Goal: Task Accomplishment & Management: Manage account settings

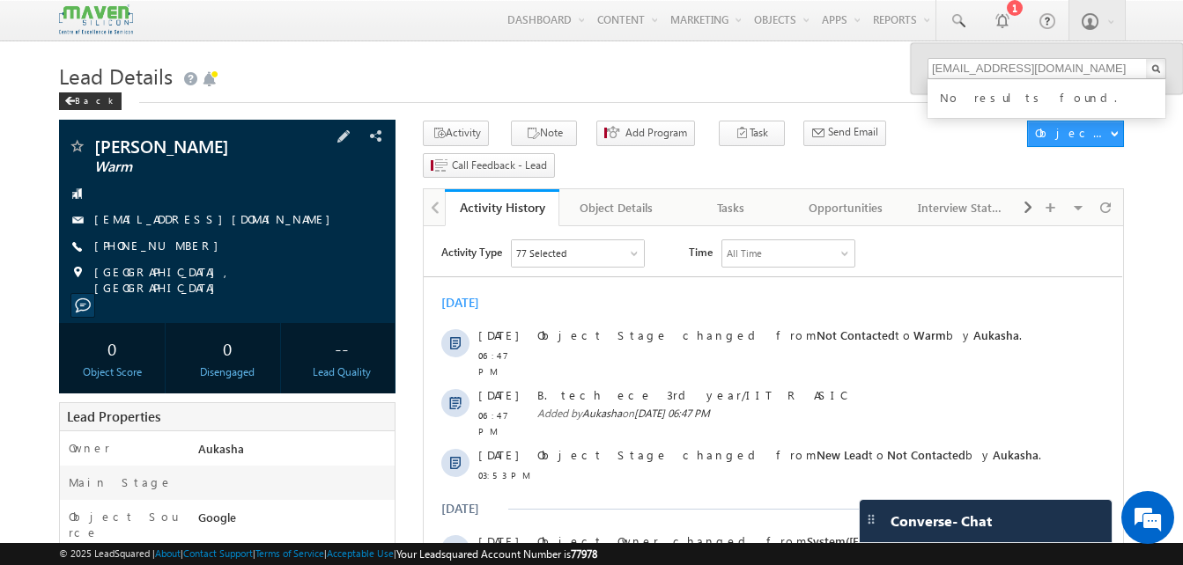
drag, startPoint x: 200, startPoint y: 242, endPoint x: 179, endPoint y: 247, distance: 21.8
click at [179, 247] on div "+91-7058489588" at bounding box center [227, 247] width 319 height 18
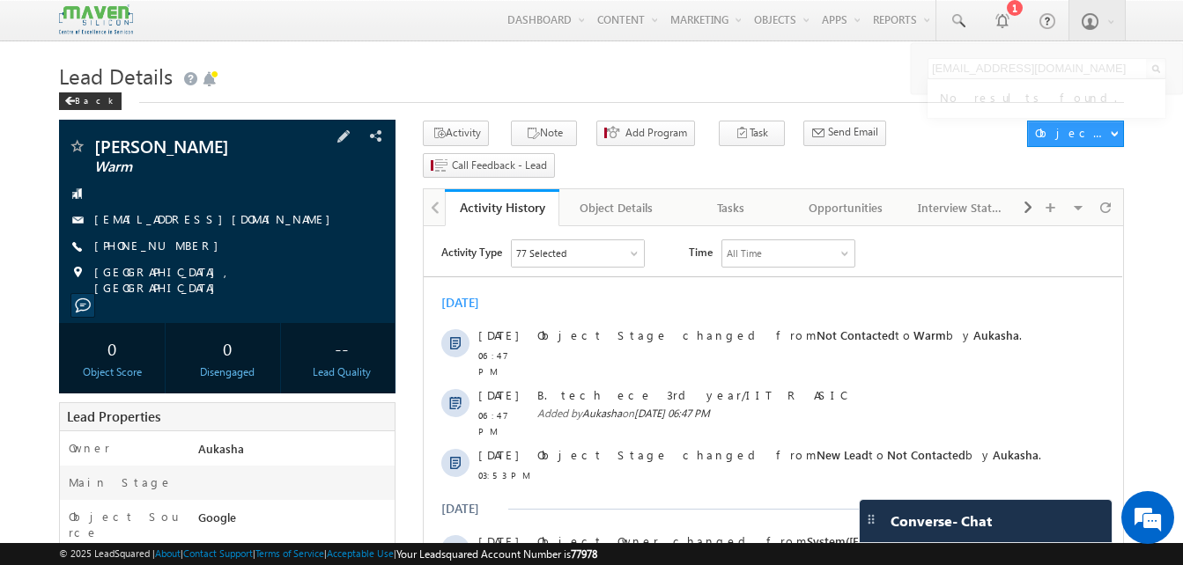
copy div "+91-7058489588"
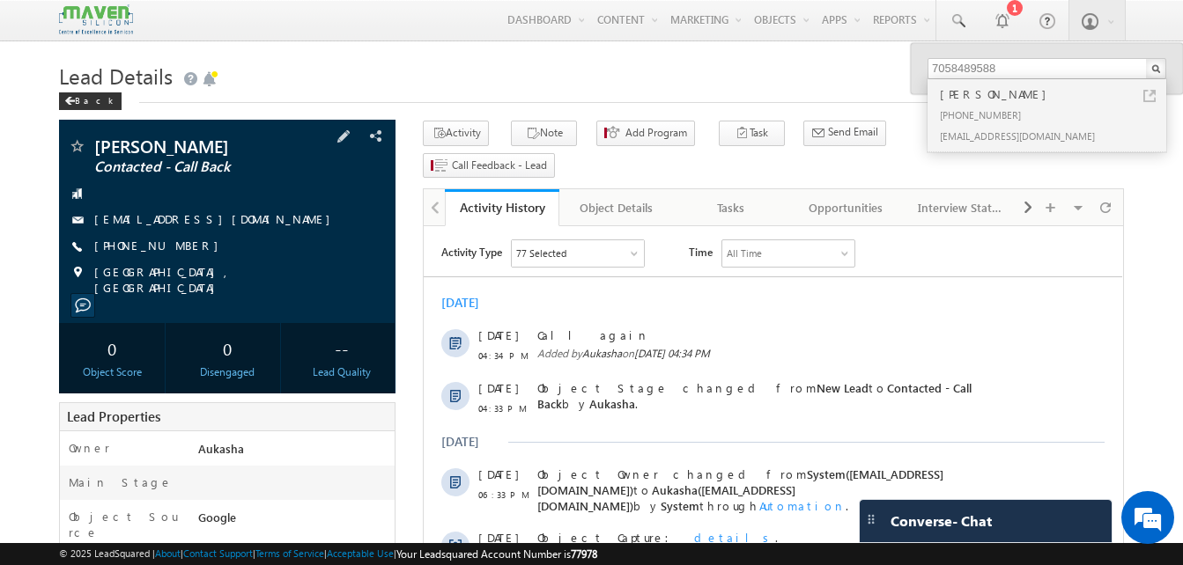
click at [166, 246] on span "+91-9012326562" at bounding box center [160, 247] width 133 height 18
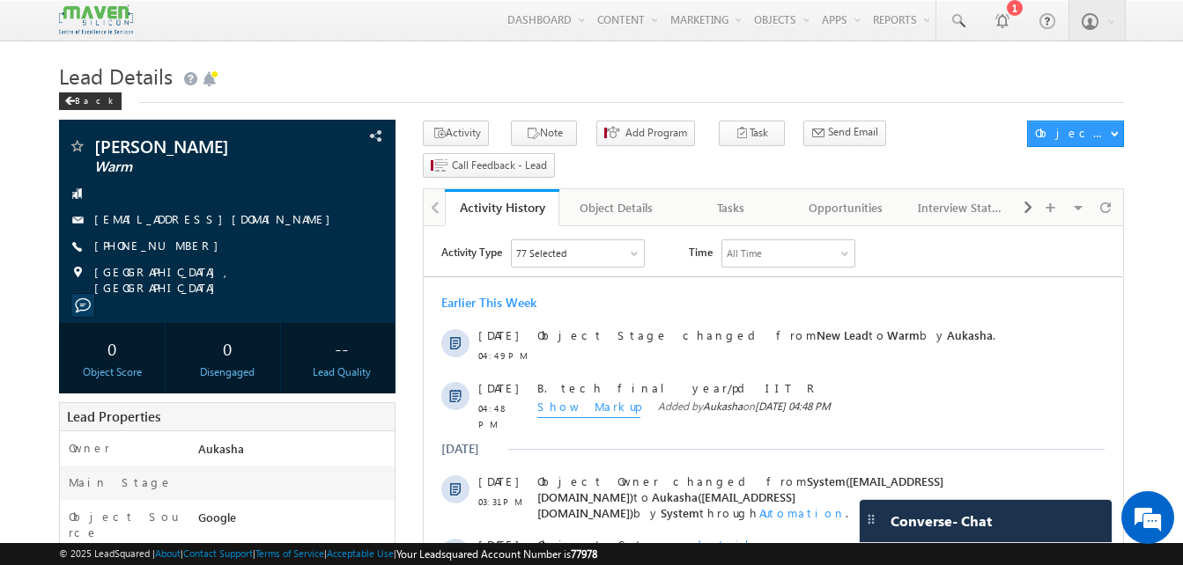
click at [577, 92] on h1 "Lead Details" at bounding box center [591, 74] width 1065 height 34
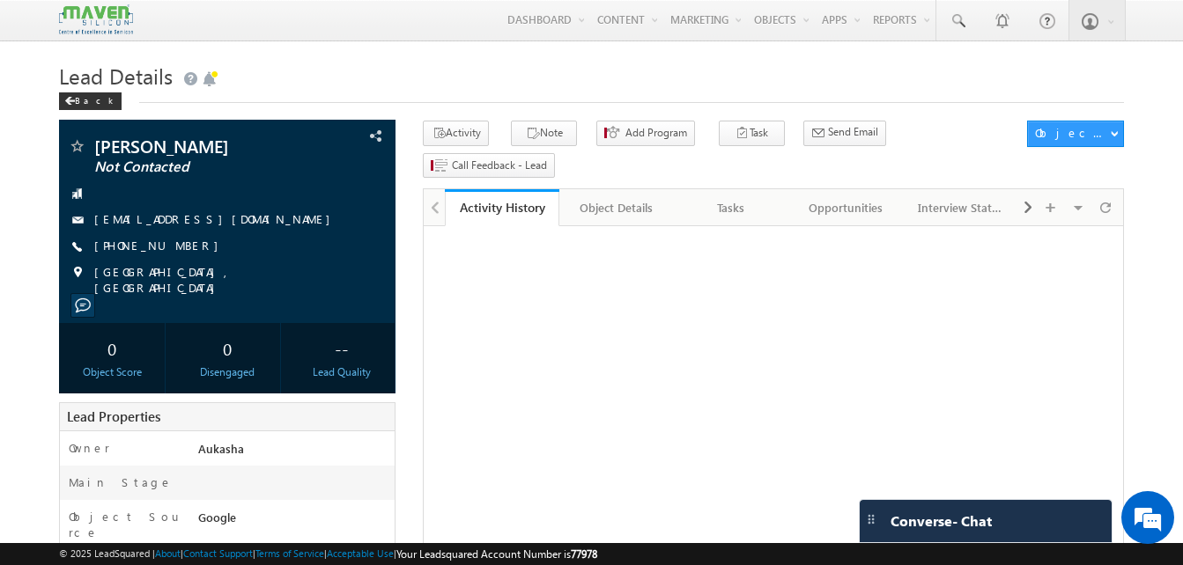
click at [516, 79] on h1 "Lead Details" at bounding box center [591, 74] width 1065 height 34
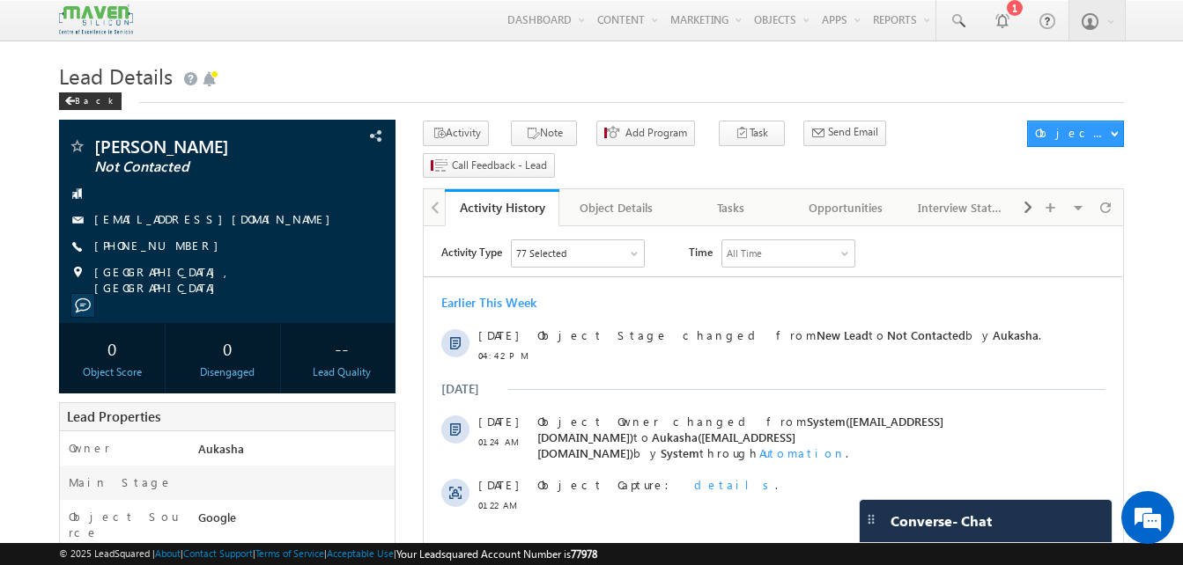
click at [539, 77] on h1 "Lead Details" at bounding box center [591, 74] width 1065 height 34
drag, startPoint x: 203, startPoint y: 246, endPoint x: 177, endPoint y: 249, distance: 26.7
click at [177, 249] on div "+91-8299612767" at bounding box center [227, 247] width 319 height 18
copy div "+91-8299612767"
drag, startPoint x: 243, startPoint y: 148, endPoint x: 93, endPoint y: 148, distance: 149.7
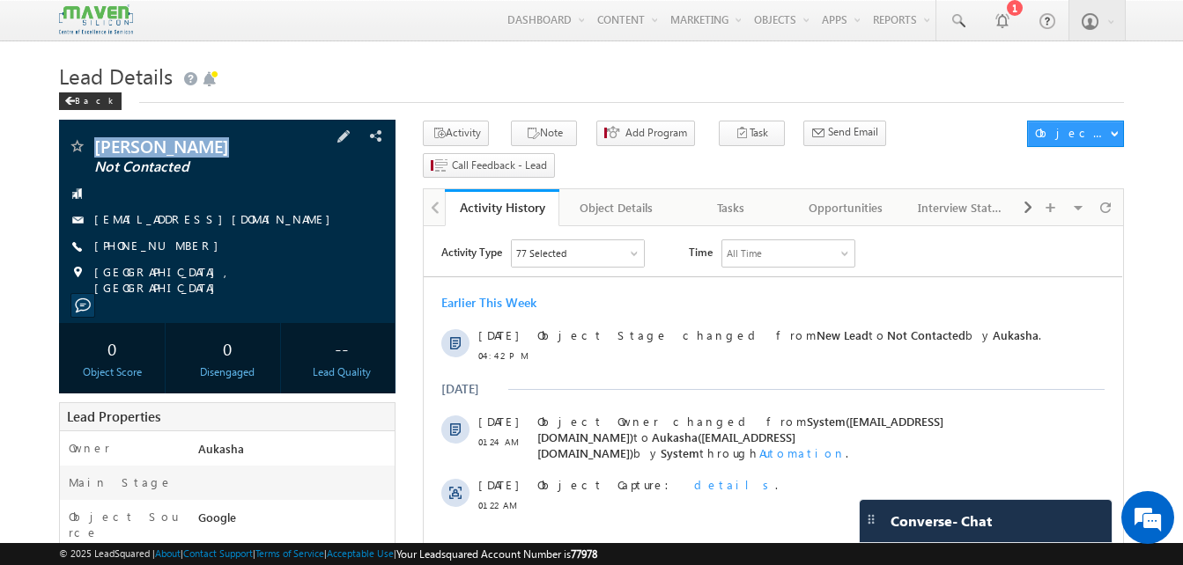
click at [93, 148] on div "SARTHAK KUMAR Not Contacted" at bounding box center [227, 146] width 319 height 18
copy div "SARTHAK KUMAR"
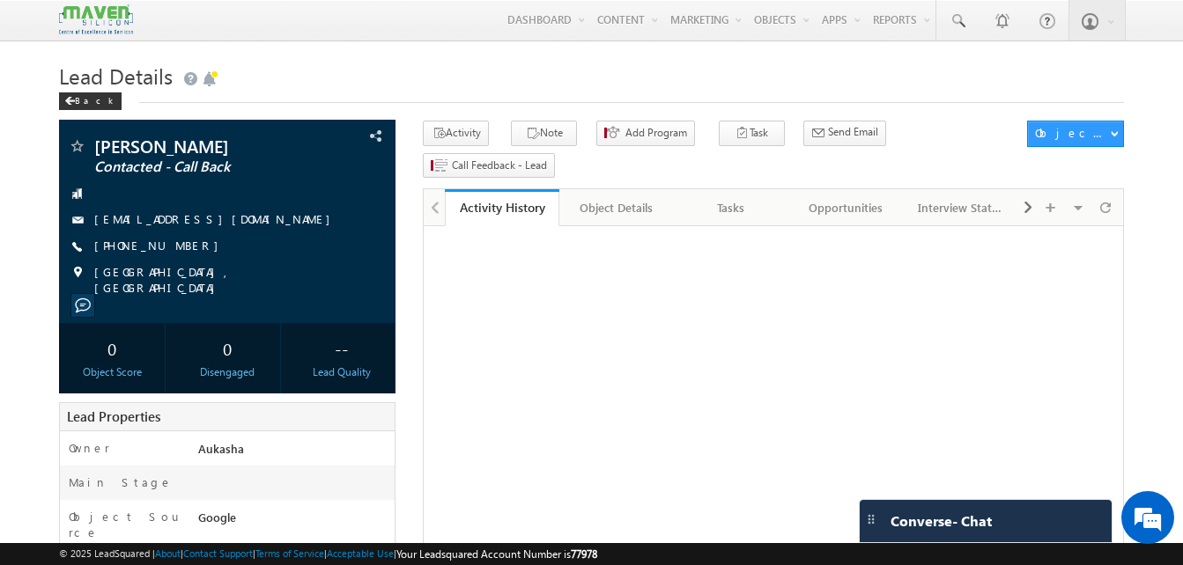
click at [435, 80] on h1 "Lead Details" at bounding box center [591, 74] width 1065 height 34
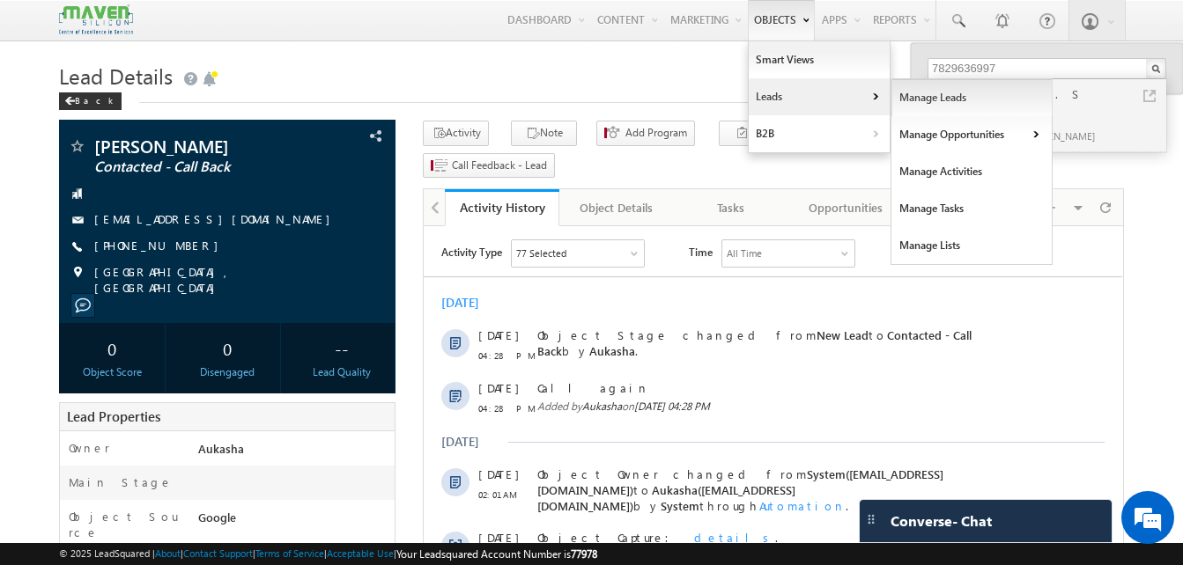
click at [940, 98] on link "Manage Leads" at bounding box center [971, 97] width 161 height 37
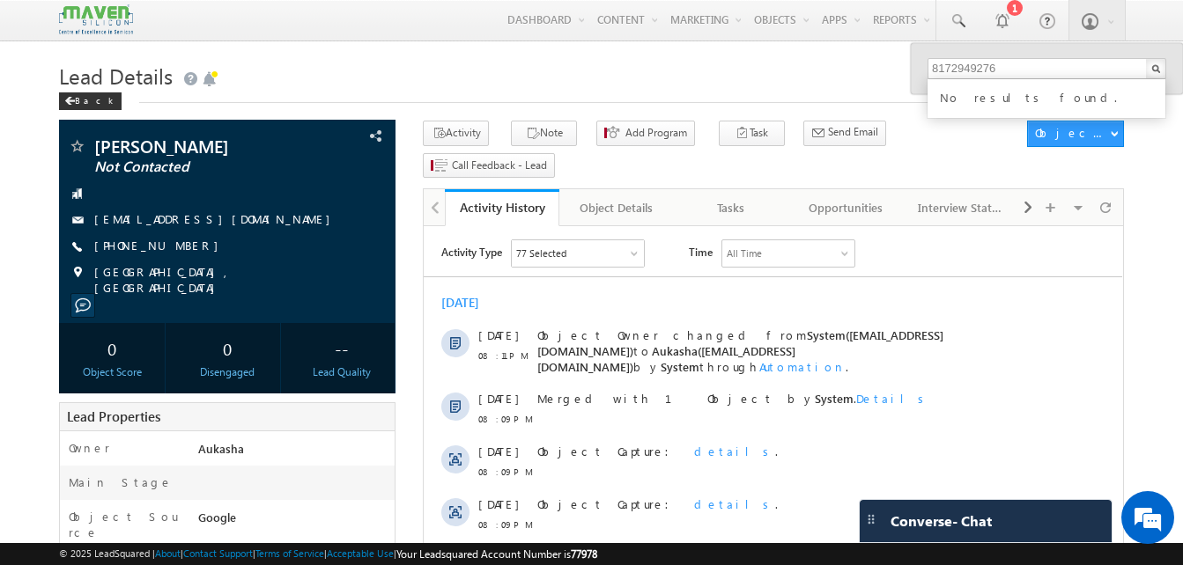
click at [426, 104] on div "Lead Details Back" at bounding box center [591, 88] width 1065 height 63
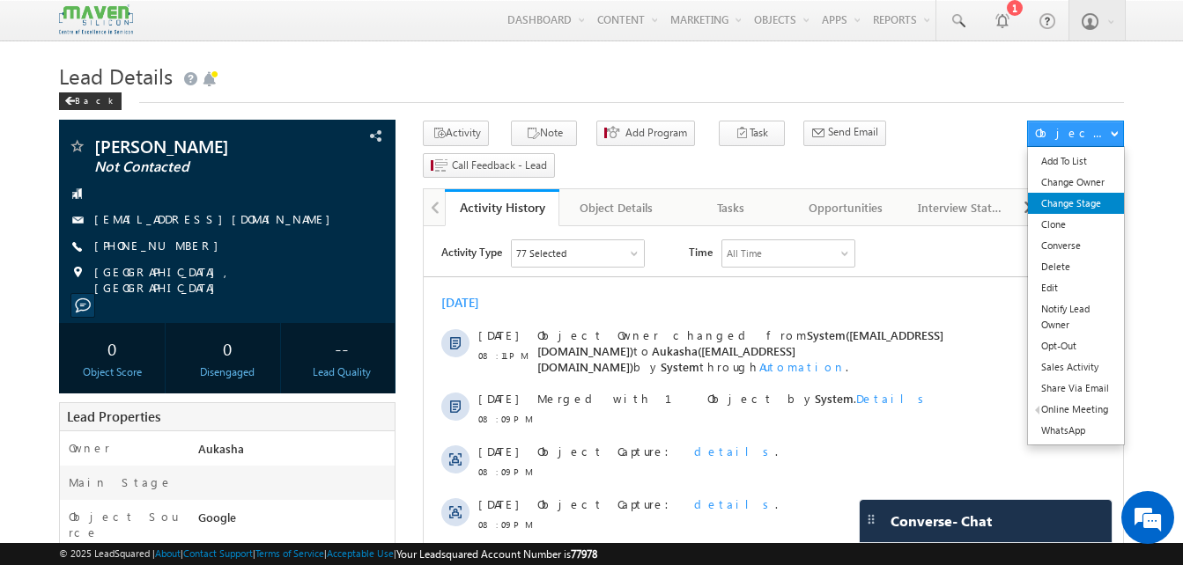
click at [1082, 199] on link "Change Stage" at bounding box center [1076, 203] width 96 height 21
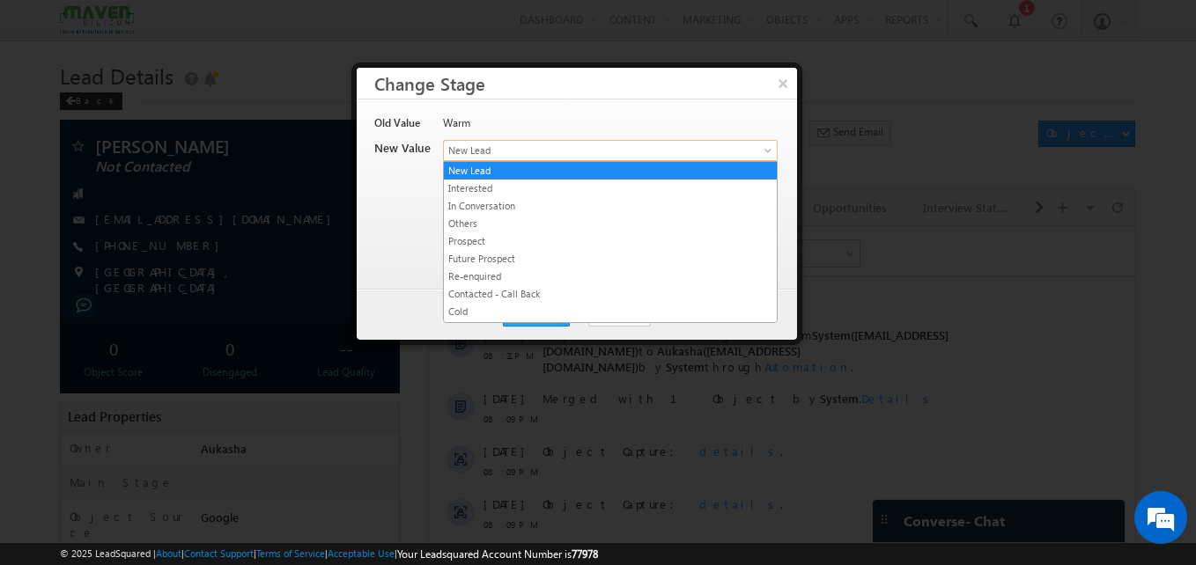
drag, startPoint x: 512, startPoint y: 145, endPoint x: 564, endPoint y: 243, distance: 110.7
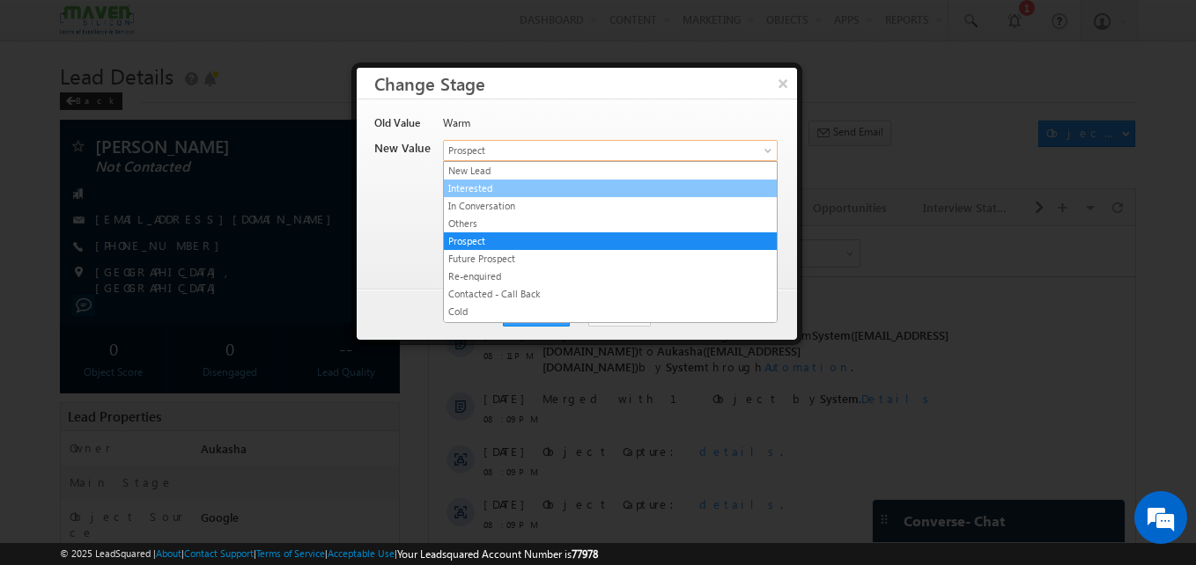
drag, startPoint x: 548, startPoint y: 151, endPoint x: 547, endPoint y: 205, distance: 53.7
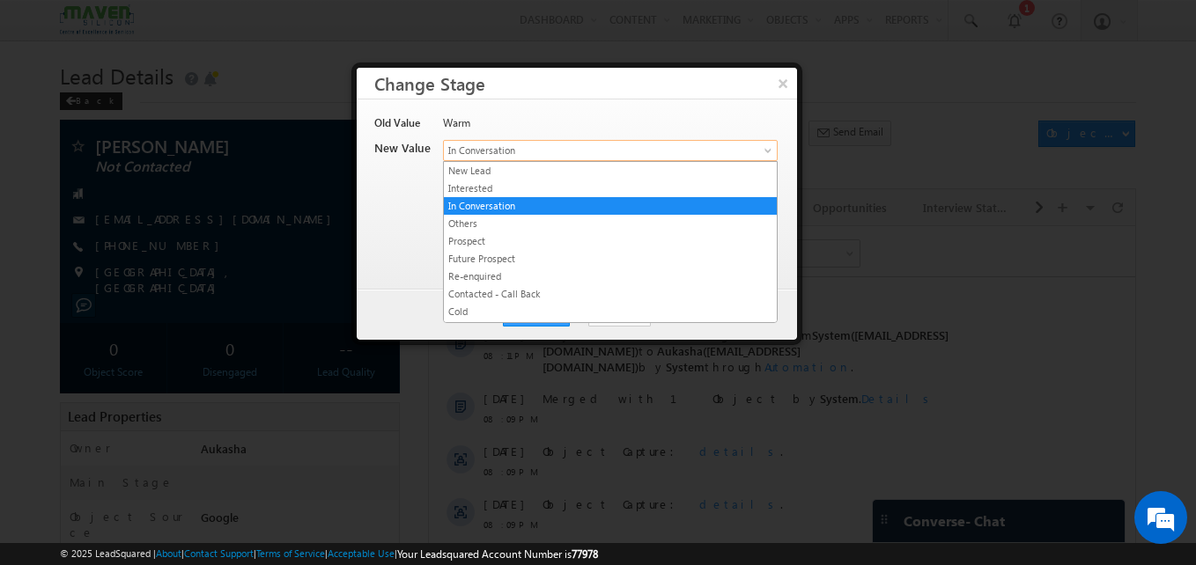
drag, startPoint x: 547, startPoint y: 205, endPoint x: 573, endPoint y: 151, distance: 59.9
click at [573, 151] on span "In Conversation" at bounding box center [581, 151] width 275 height 16
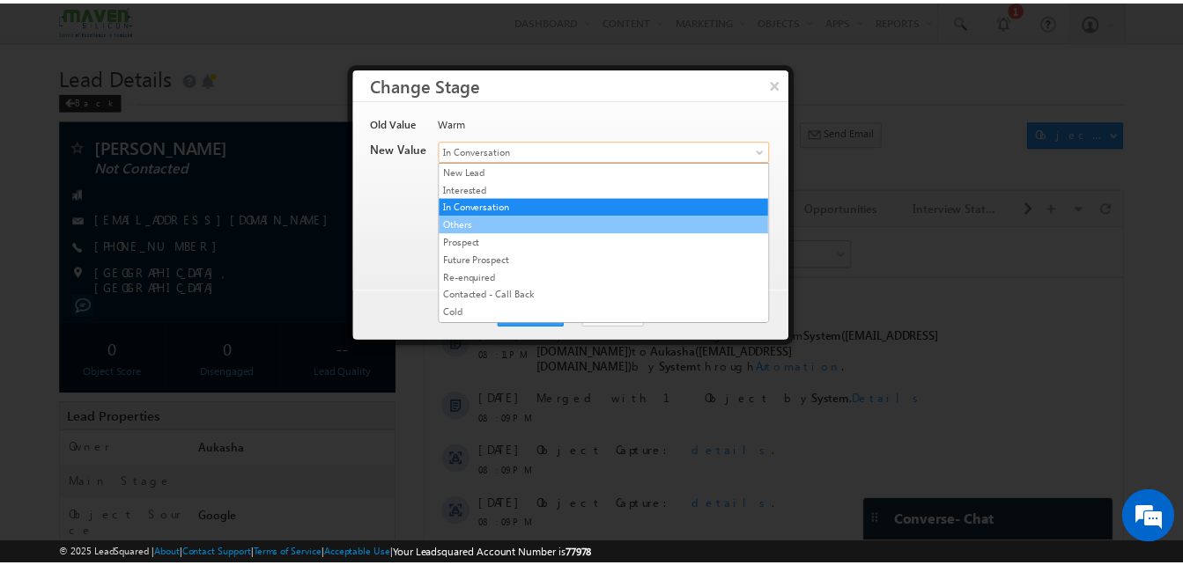
scroll to position [350, 0]
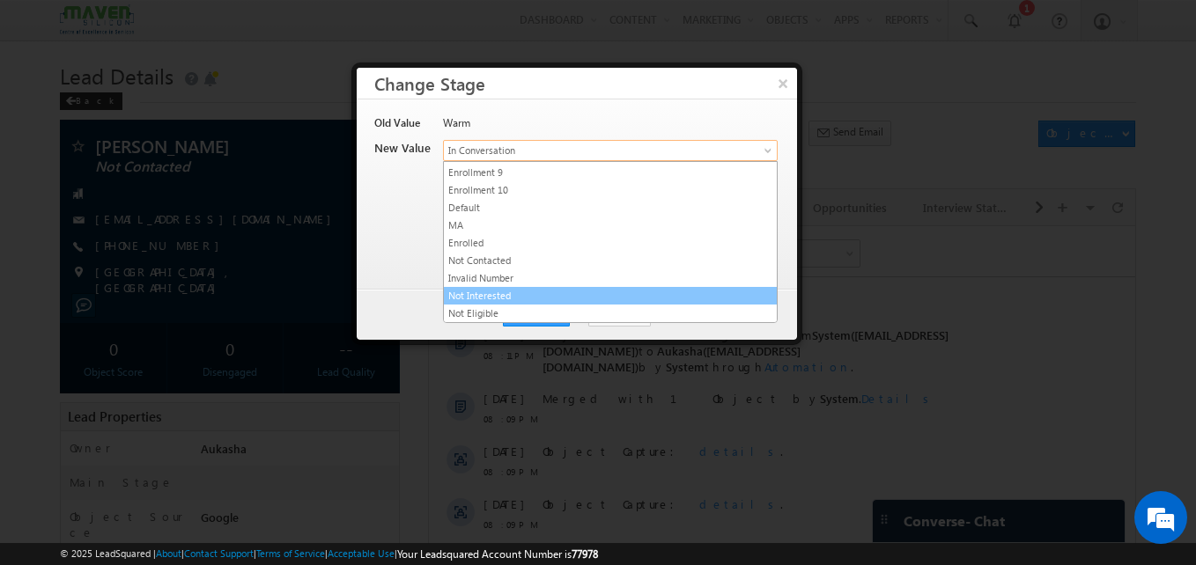
click at [499, 296] on link "Not Interested" at bounding box center [610, 296] width 333 height 16
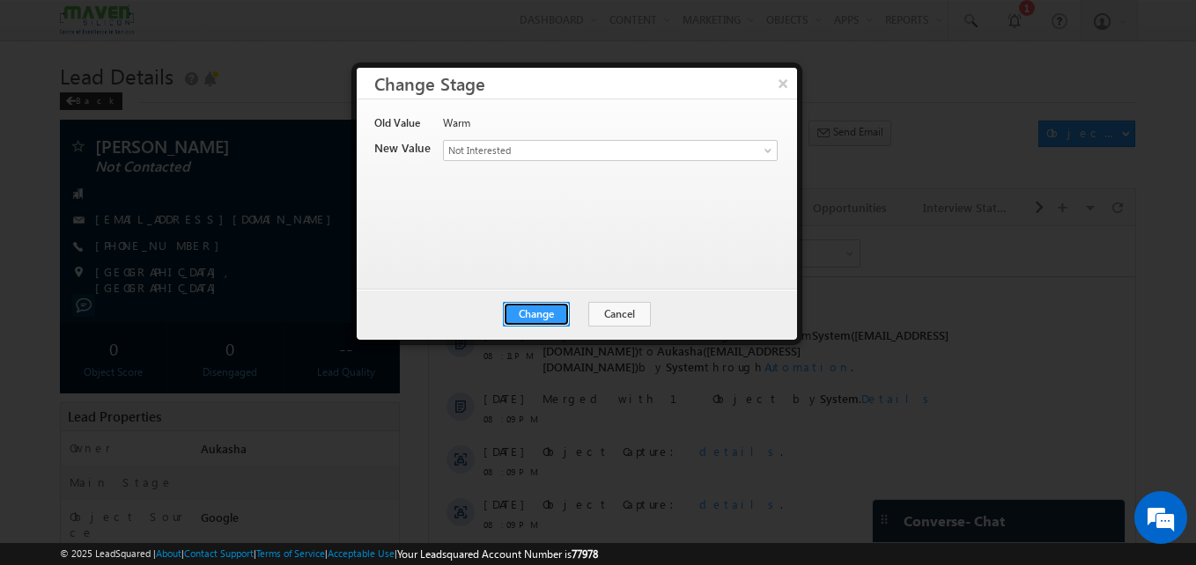
drag, startPoint x: 517, startPoint y: 319, endPoint x: 130, endPoint y: 170, distance: 414.2
click at [529, 313] on button "Change" at bounding box center [536, 314] width 67 height 25
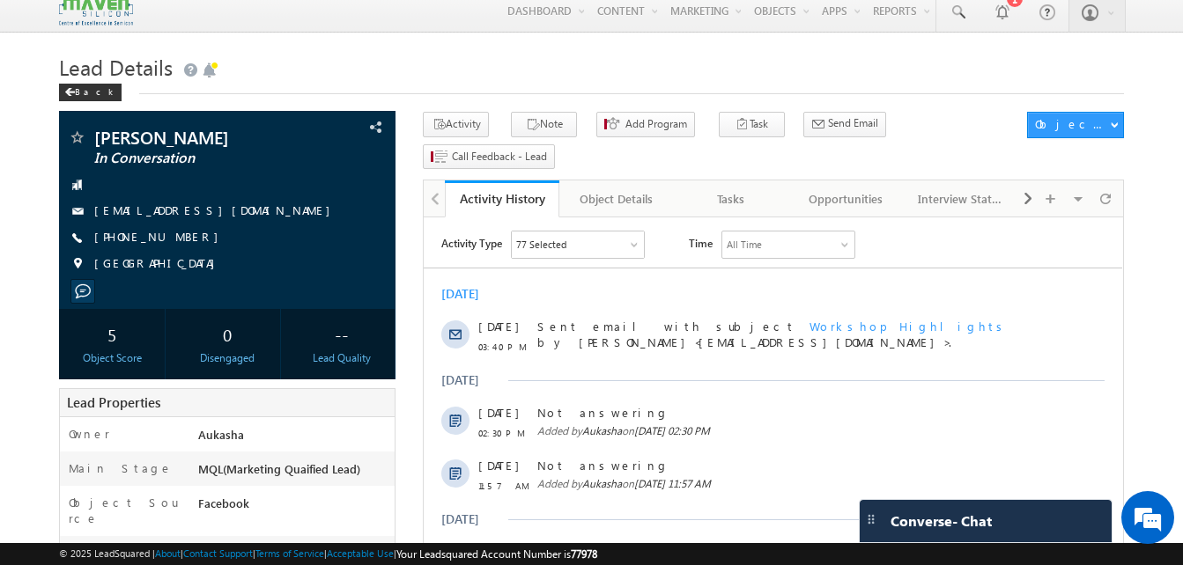
scroll to position [7, 0]
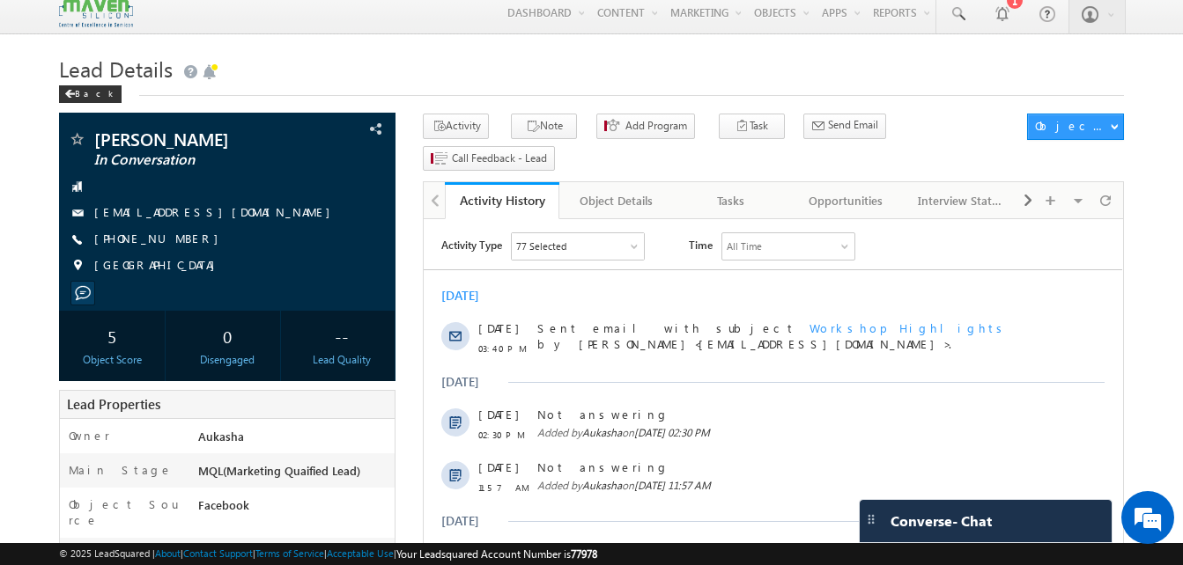
click at [451, 91] on div "Back" at bounding box center [591, 90] width 1065 height 11
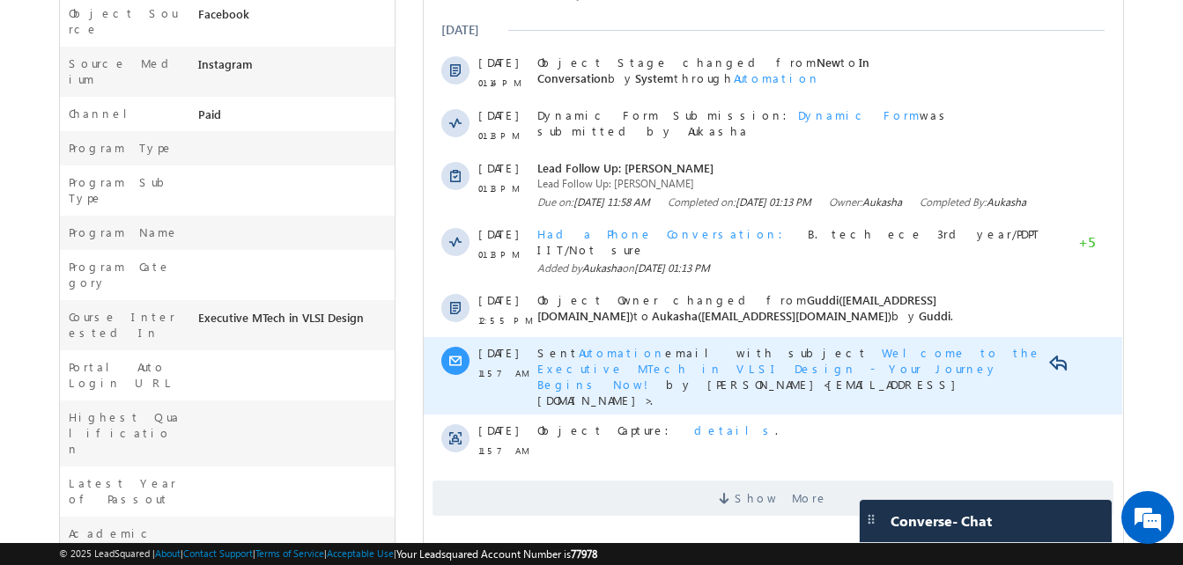
scroll to position [0, 0]
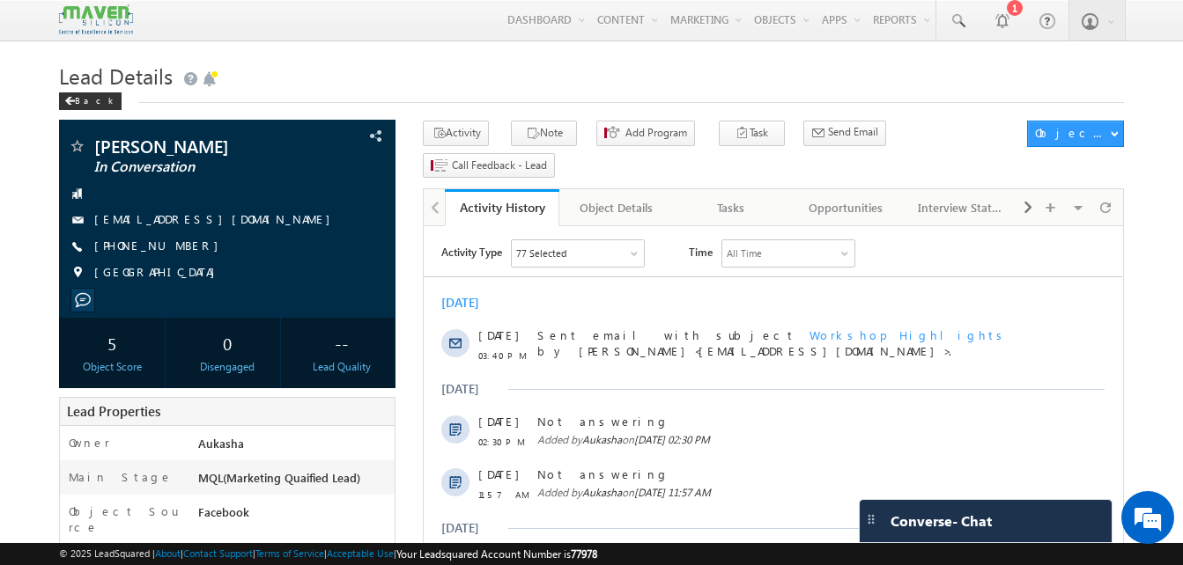
click at [608, 109] on div "Lead Details Back" at bounding box center [591, 88] width 1065 height 63
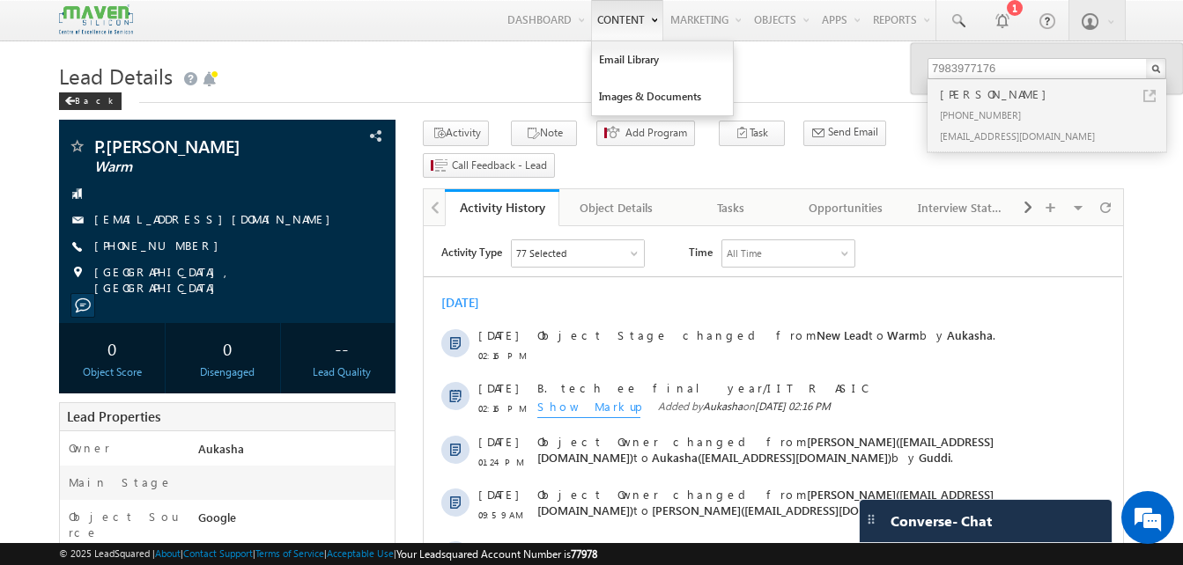
click at [1143, 90] on link at bounding box center [1149, 96] width 12 height 12
drag, startPoint x: 188, startPoint y: 249, endPoint x: 180, endPoint y: 247, distance: 9.2
click at [180, 247] on div "+91-7013084842" at bounding box center [227, 247] width 319 height 18
copy div "+91-7013084842"
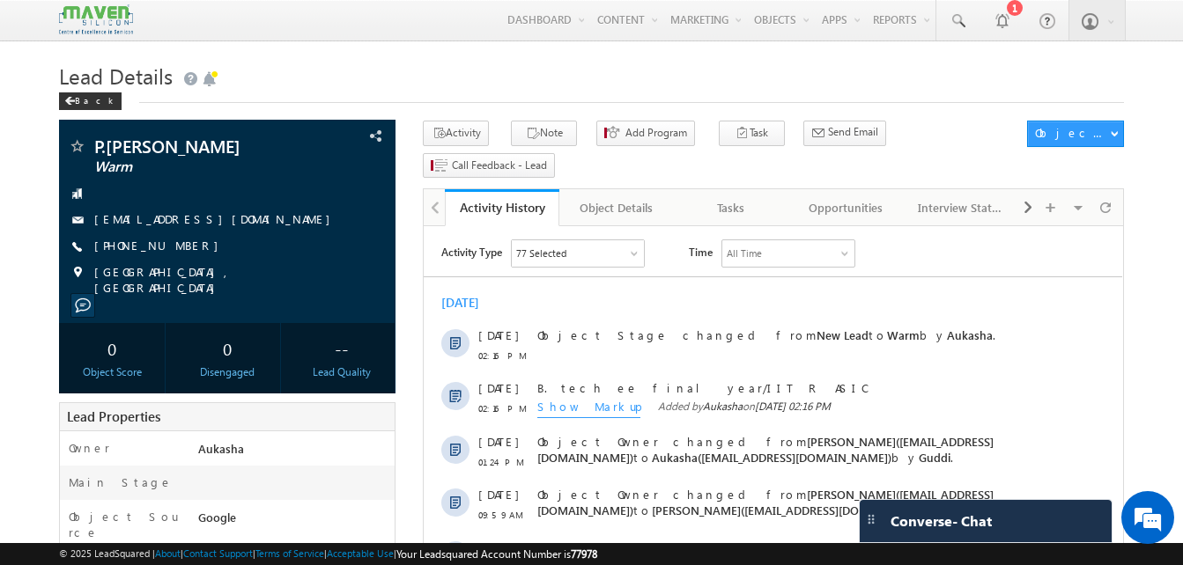
click at [471, 92] on div "Back" at bounding box center [591, 97] width 1065 height 11
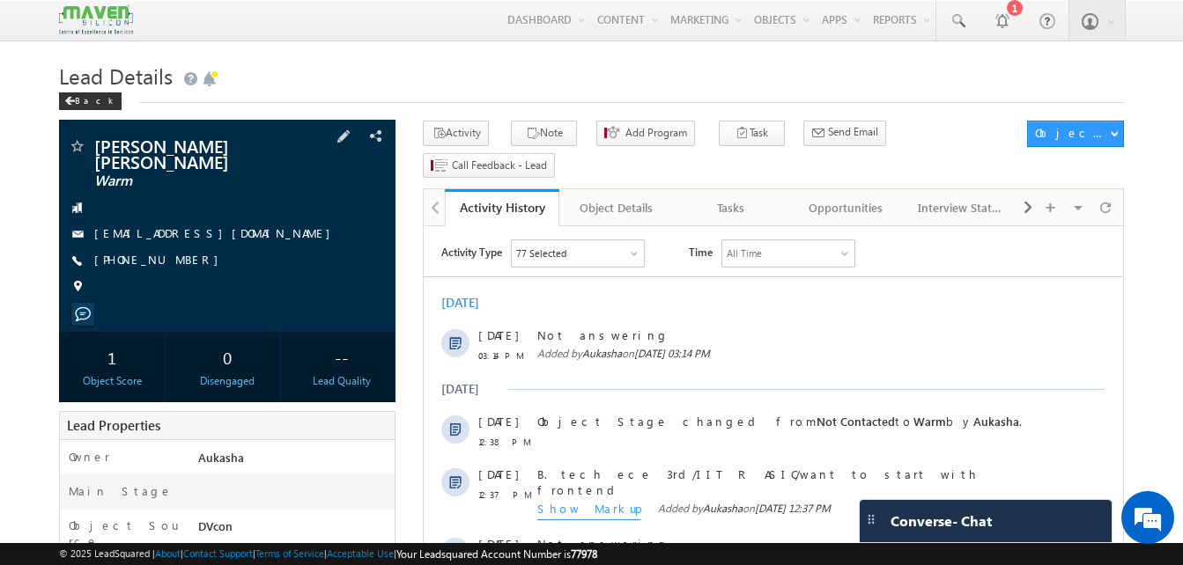
click at [179, 252] on div "+91-6380560984" at bounding box center [227, 261] width 319 height 18
copy div "+91-6380560984"
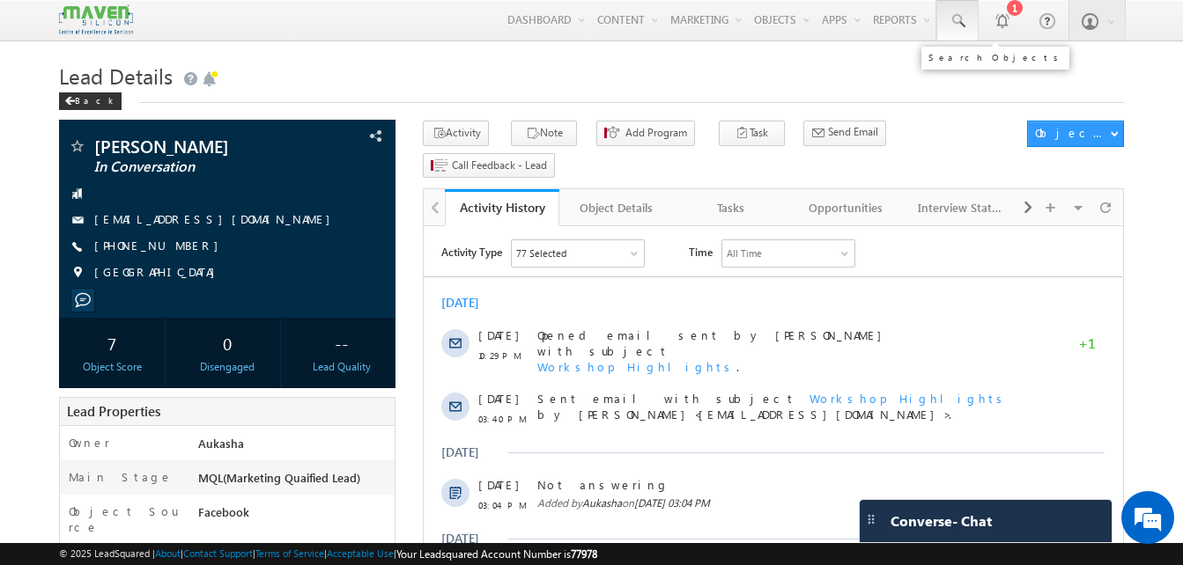
click at [961, 18] on span at bounding box center [957, 21] width 18 height 18
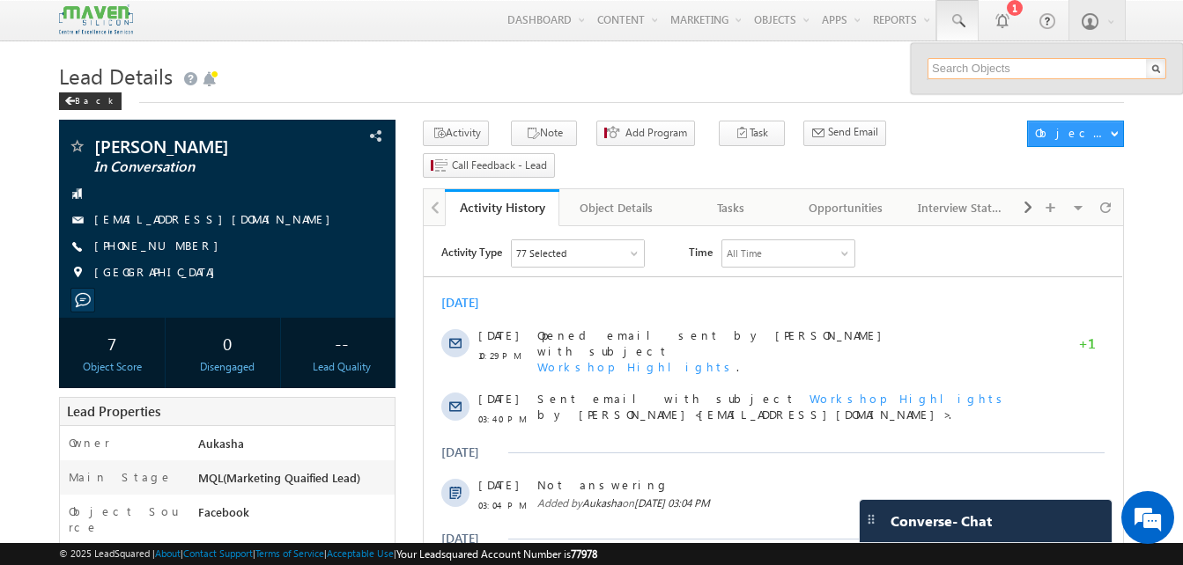
click at [988, 70] on input "text" at bounding box center [1046, 68] width 239 height 21
paste input "91162 72049"
paste input "8360315042"
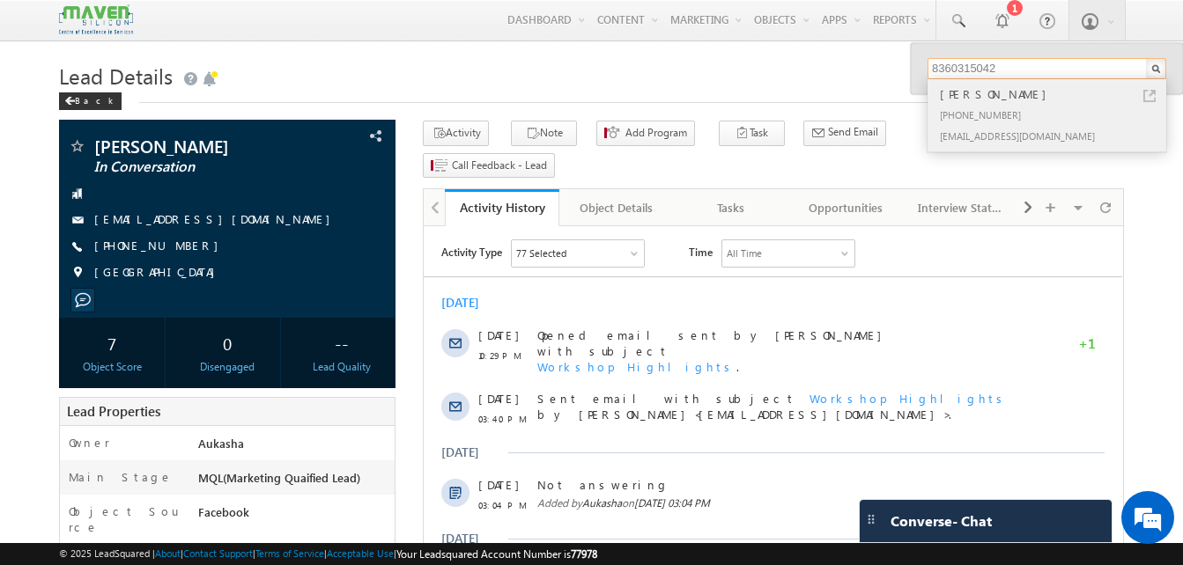
type input "8360315042"
click at [1147, 99] on link at bounding box center [1149, 96] width 12 height 12
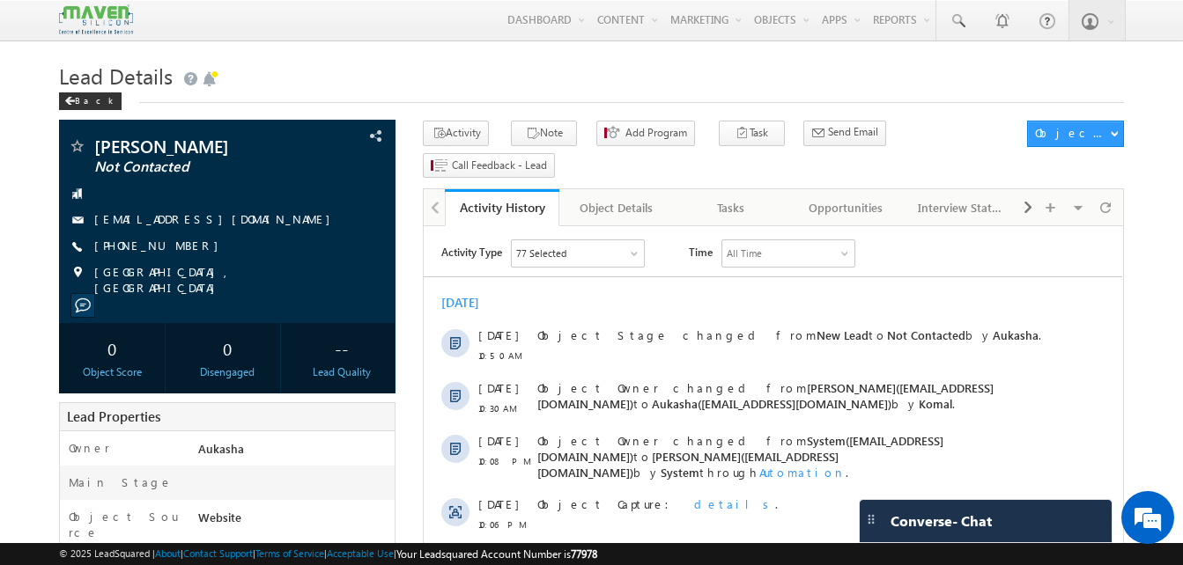
click at [367, 98] on div "Back" at bounding box center [591, 97] width 1065 height 11
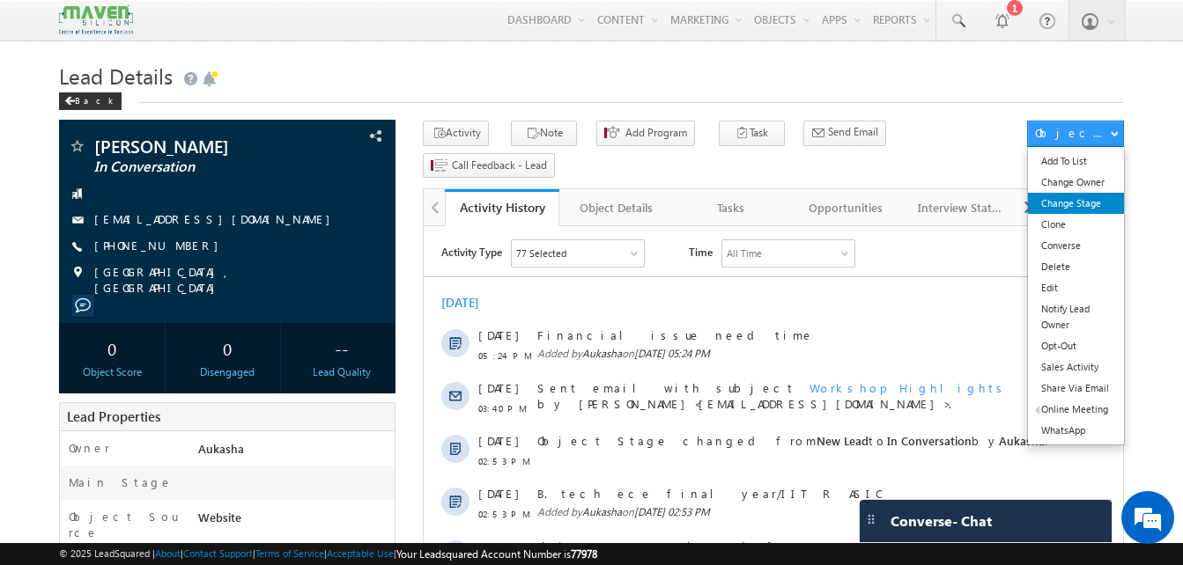
click at [1083, 196] on link "Change Stage" at bounding box center [1076, 203] width 96 height 21
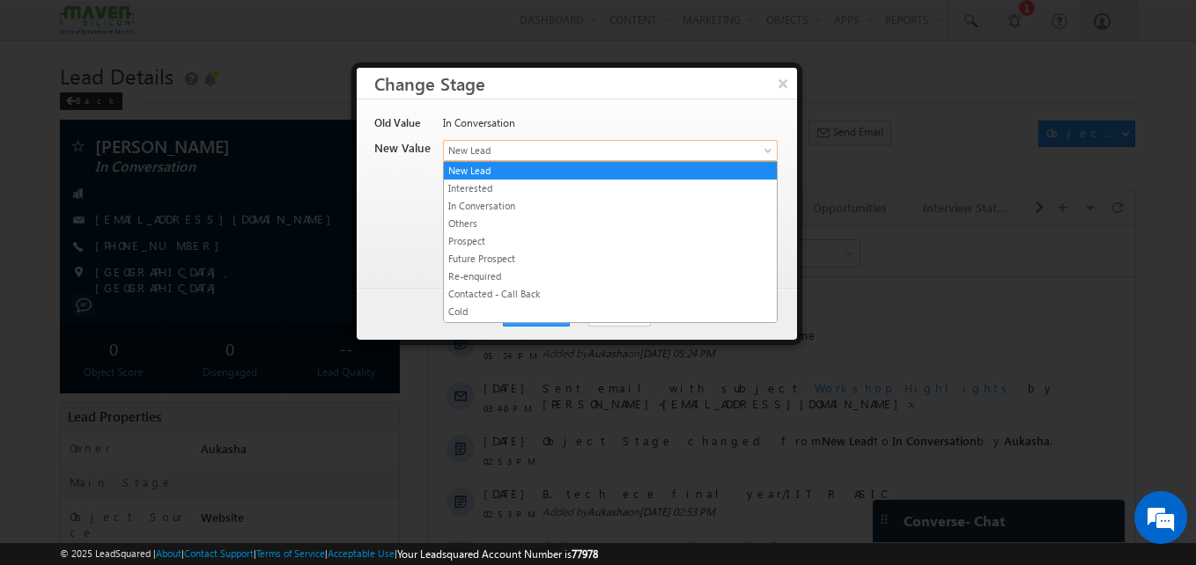
click at [638, 145] on span "New Lead" at bounding box center [581, 151] width 275 height 16
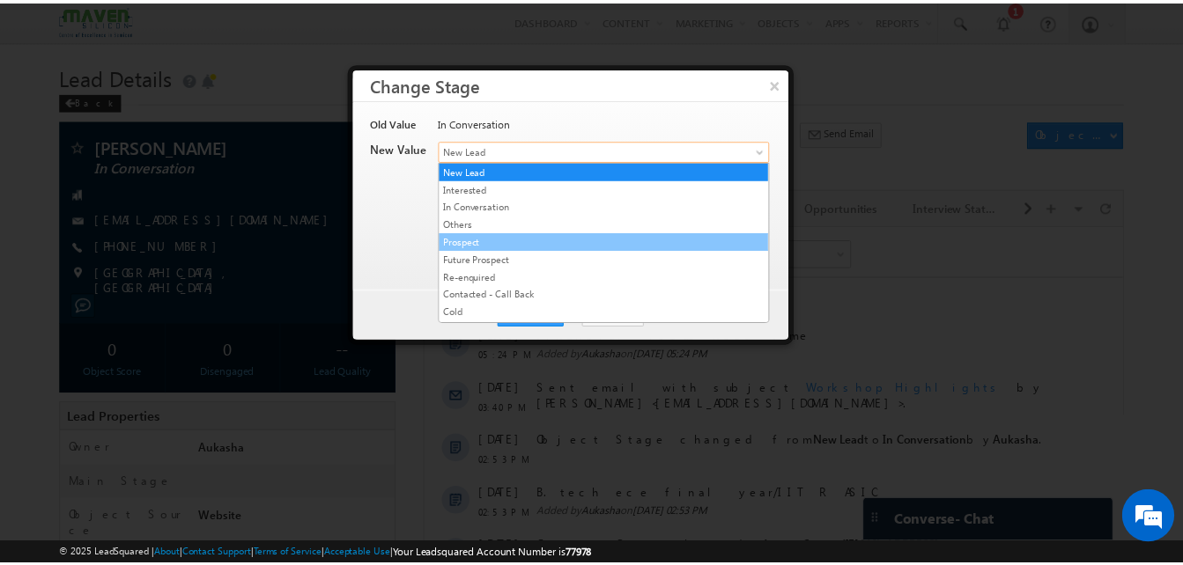
scroll to position [350, 0]
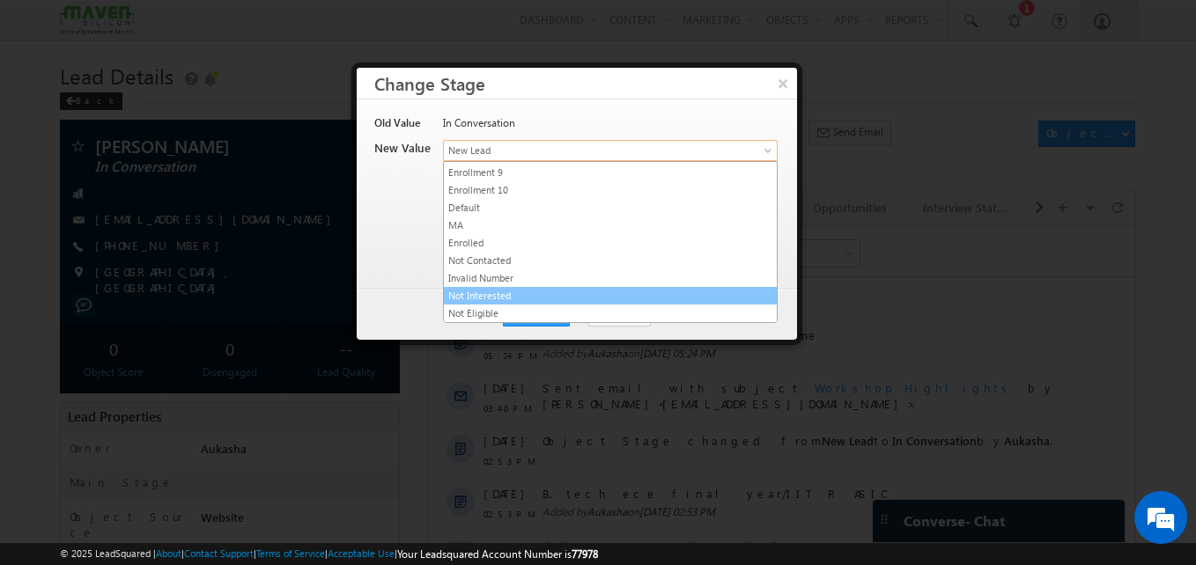
click at [546, 297] on link "Not Interested" at bounding box center [610, 296] width 333 height 16
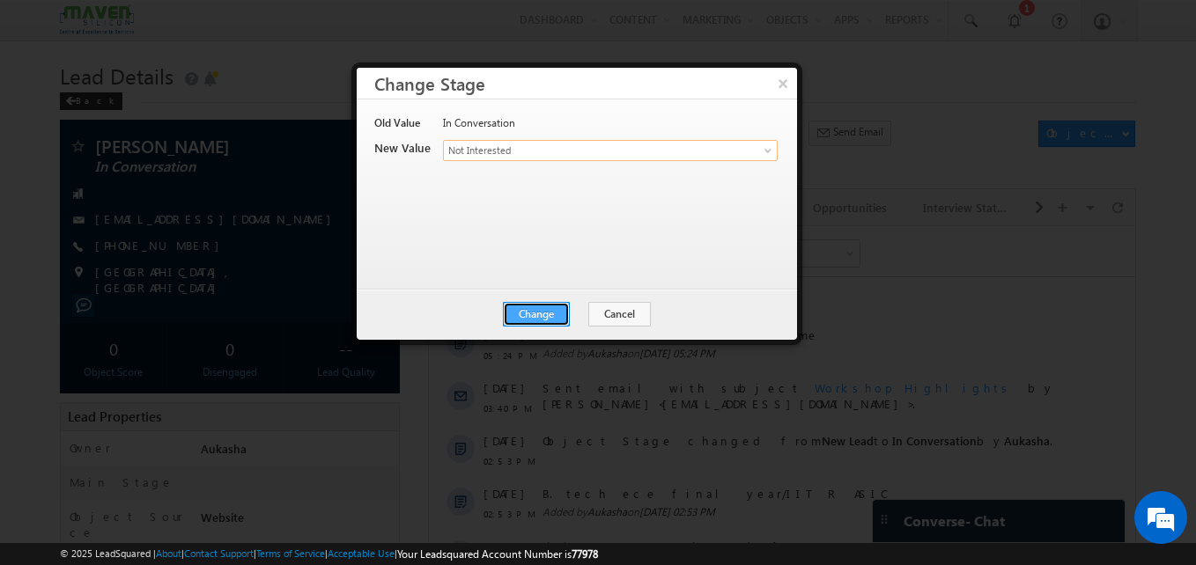
click at [560, 316] on button "Change" at bounding box center [536, 314] width 67 height 25
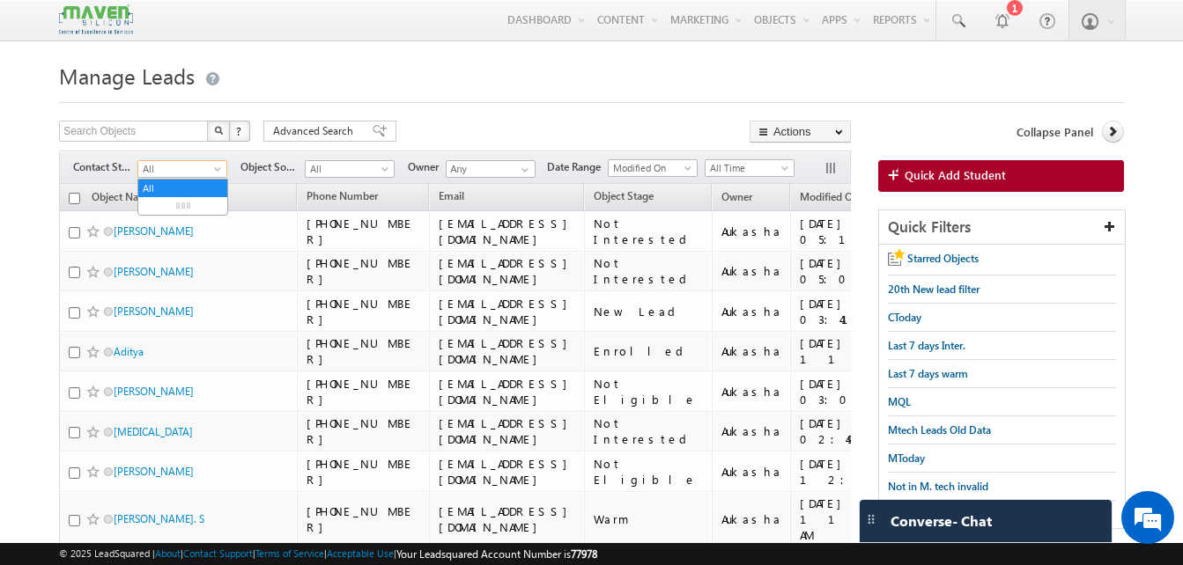
click at [210, 172] on span "All" at bounding box center [180, 169] width 84 height 16
click at [190, 203] on link "New Lead" at bounding box center [182, 206] width 89 height 16
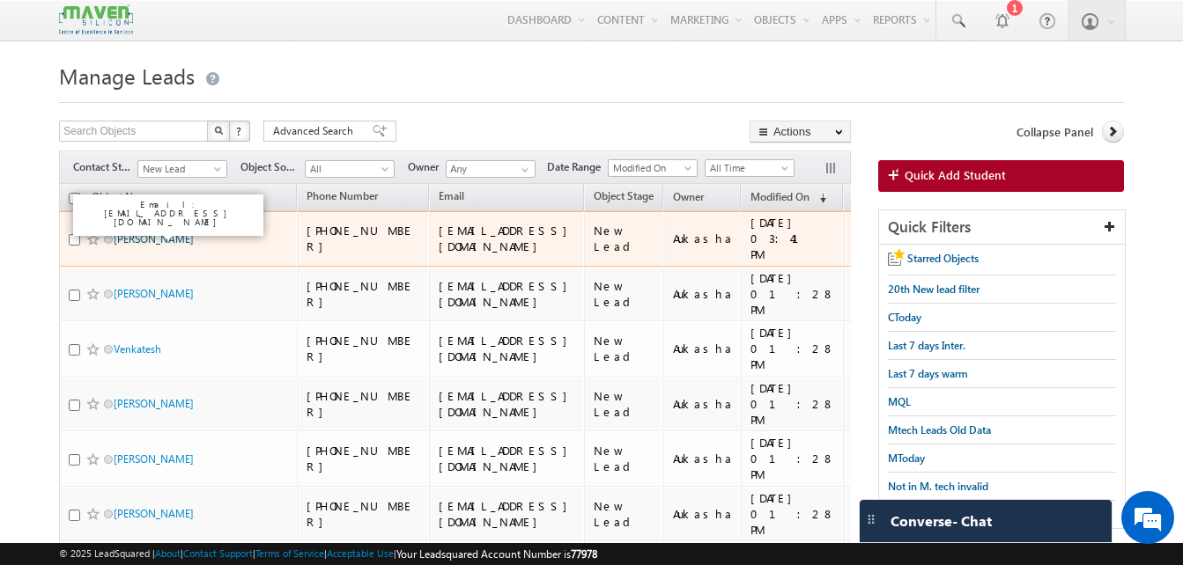
click at [165, 232] on link "Debabrata Paul" at bounding box center [154, 238] width 80 height 13
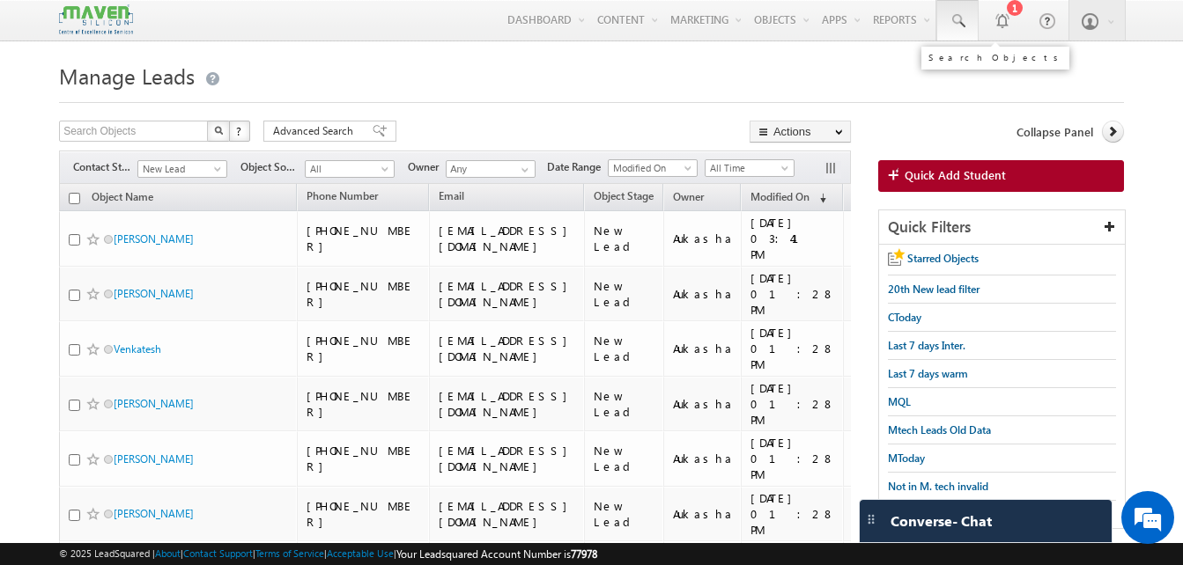
click at [955, 24] on span at bounding box center [957, 21] width 18 height 18
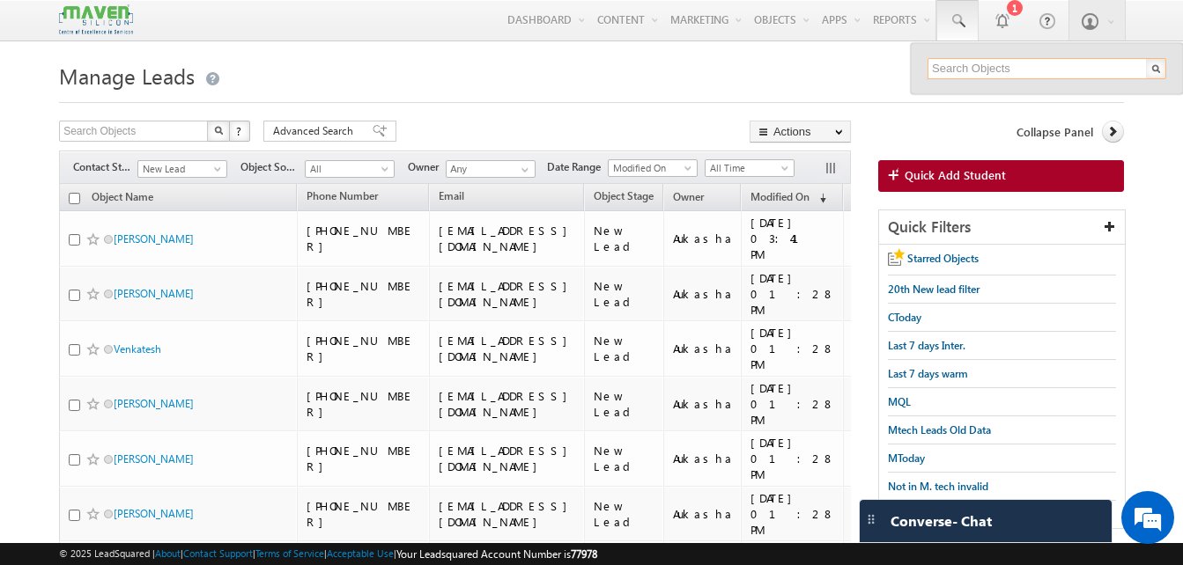
click at [972, 61] on input "text" at bounding box center [1046, 68] width 239 height 21
paste input "7259751886"
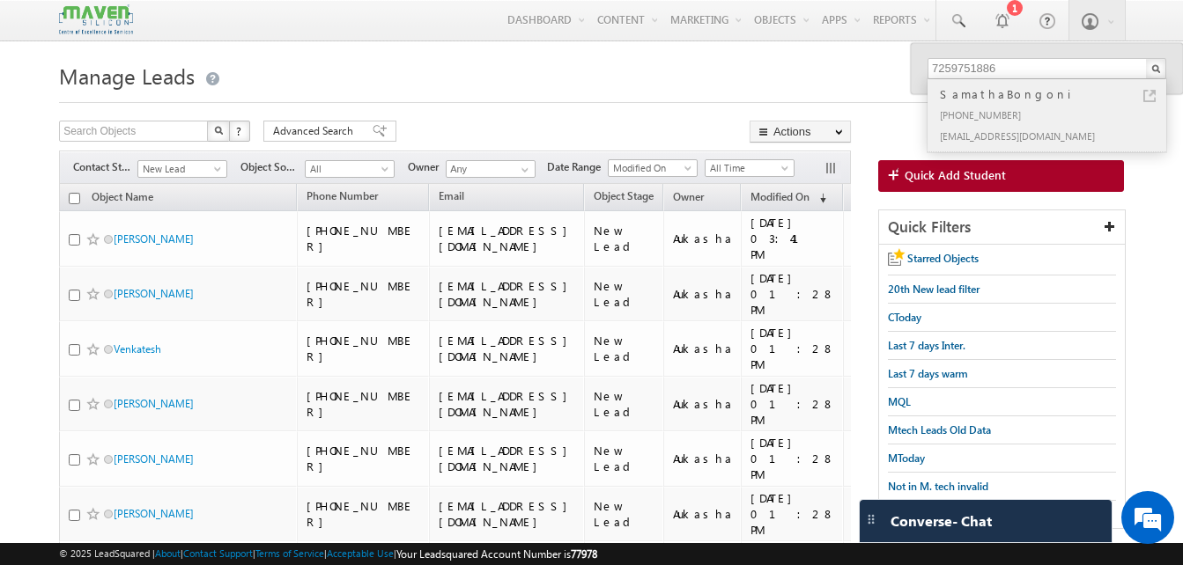
click at [1148, 95] on link at bounding box center [1149, 96] width 12 height 12
click at [940, 68] on input "7259751886" at bounding box center [1046, 68] width 239 height 21
paste input "075068165"
type input "7075068165"
click at [1150, 92] on link at bounding box center [1149, 96] width 12 height 12
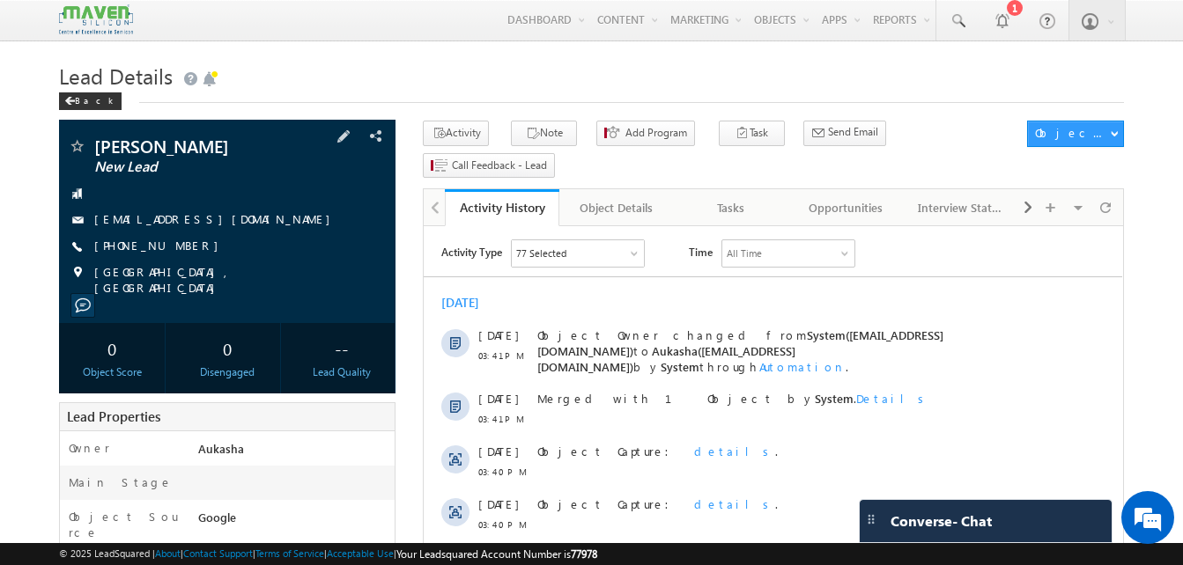
drag, startPoint x: 194, startPoint y: 247, endPoint x: 180, endPoint y: 247, distance: 14.1
click at [180, 247] on div "+91-8016545444" at bounding box center [227, 247] width 319 height 18
copy div "+91-8016545444"
drag, startPoint x: 245, startPoint y: 145, endPoint x: 92, endPoint y: 143, distance: 152.4
click at [92, 143] on div "Debabrata Paul New Lead" at bounding box center [227, 146] width 319 height 18
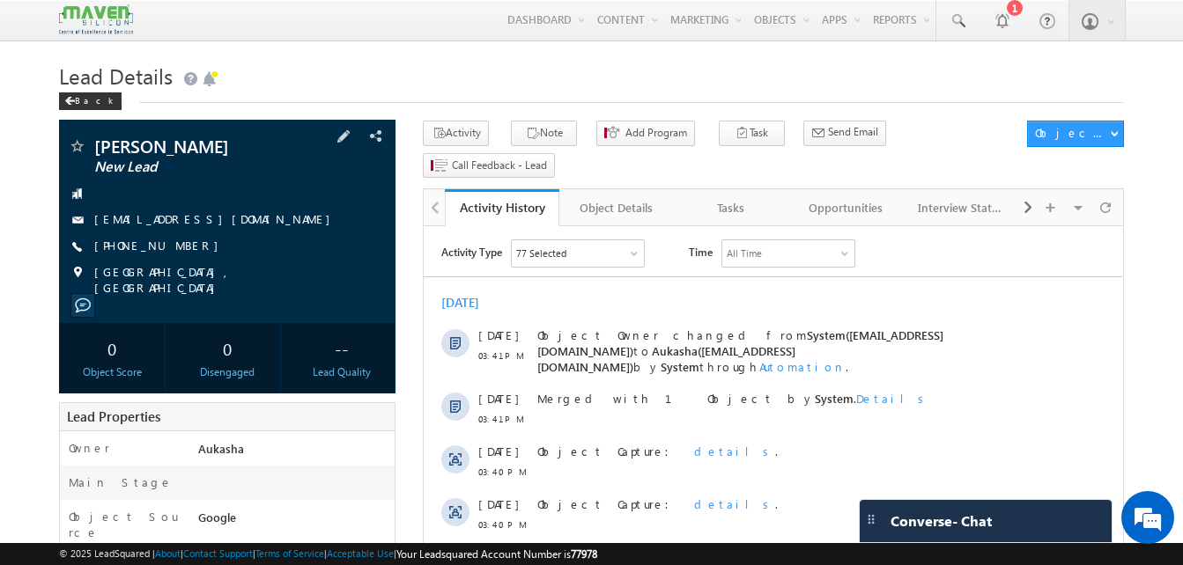
copy div "Debabrata Paul"
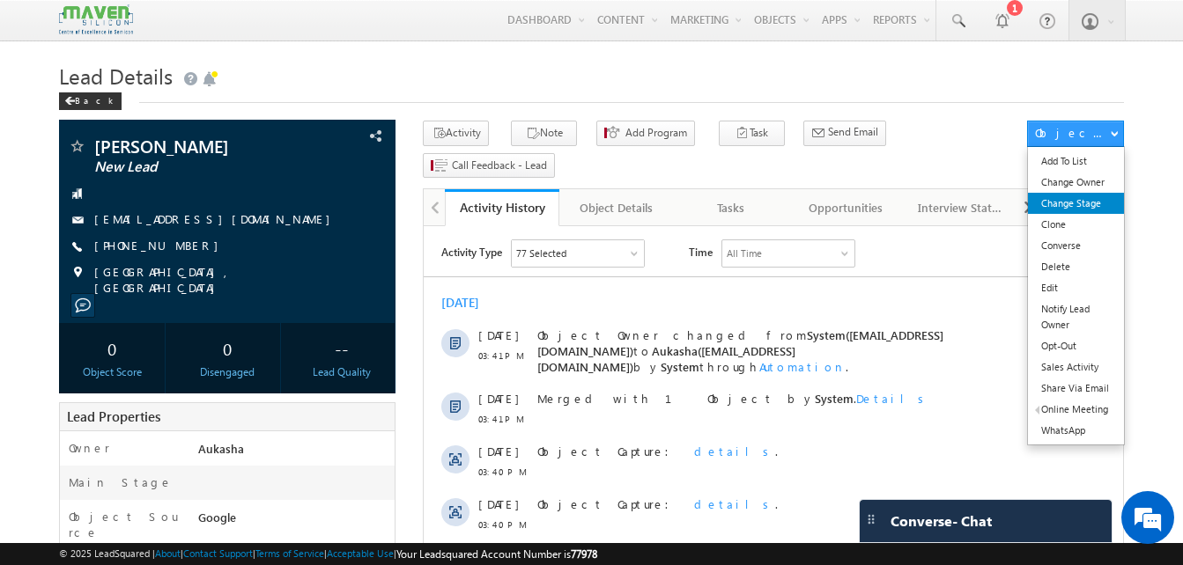
click at [1083, 195] on link "Change Stage" at bounding box center [1076, 203] width 96 height 21
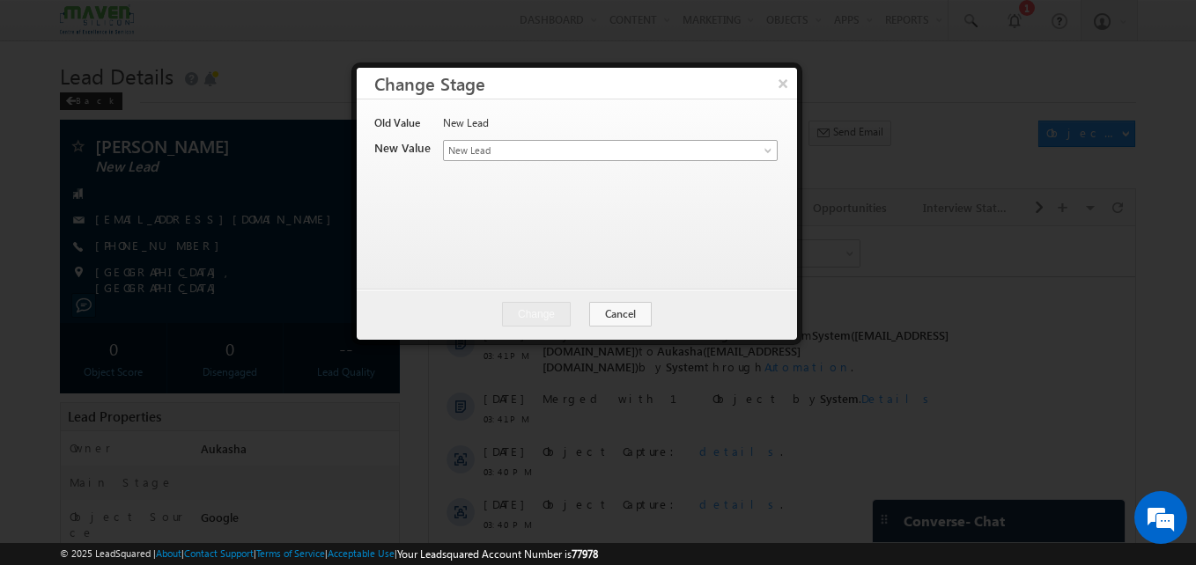
click at [660, 151] on span "New Lead" at bounding box center [581, 151] width 275 height 16
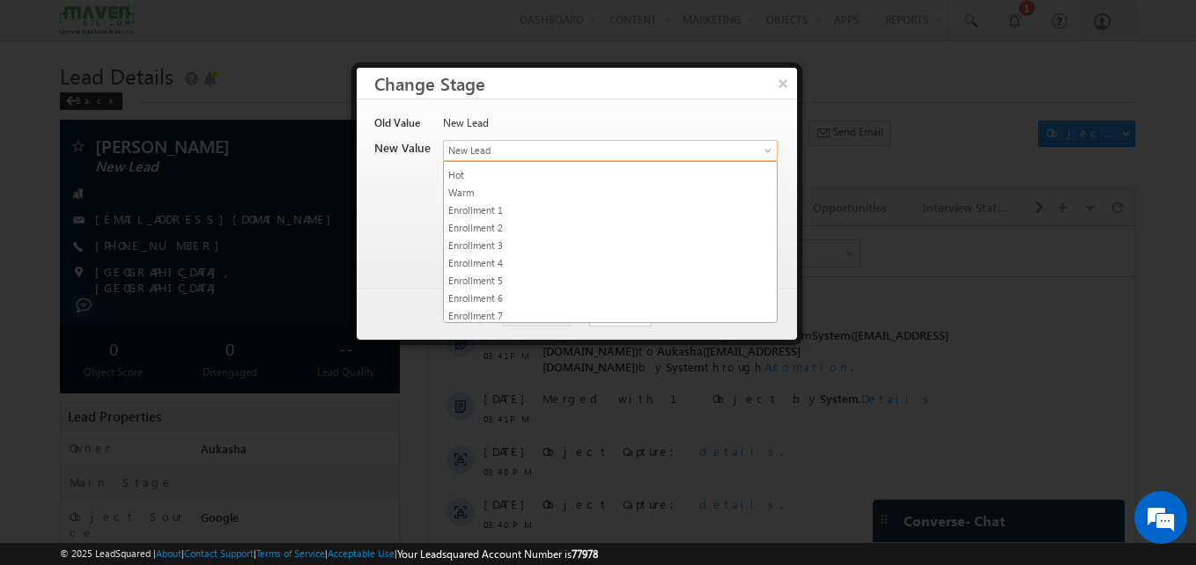
scroll to position [350, 0]
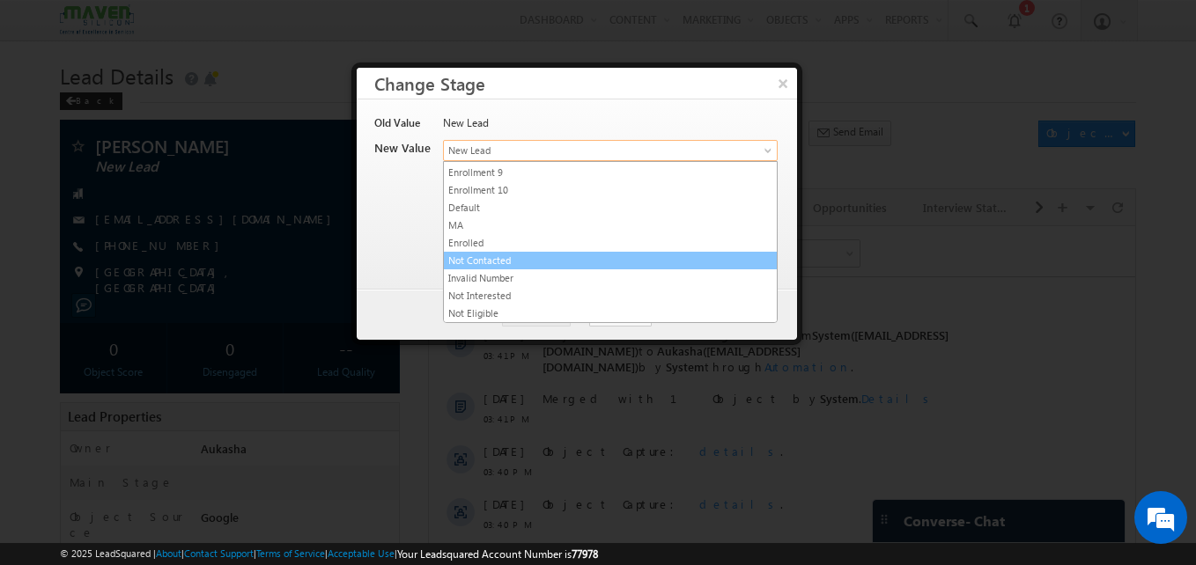
click at [521, 261] on link "Not Contacted" at bounding box center [610, 261] width 333 height 16
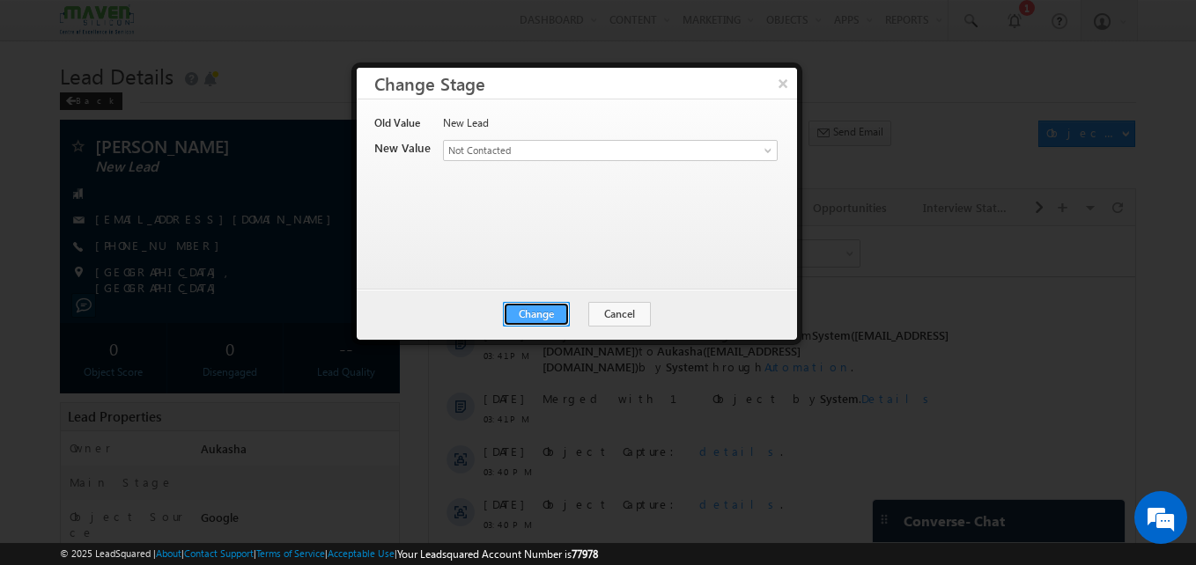
click at [560, 302] on button "Change" at bounding box center [536, 314] width 67 height 25
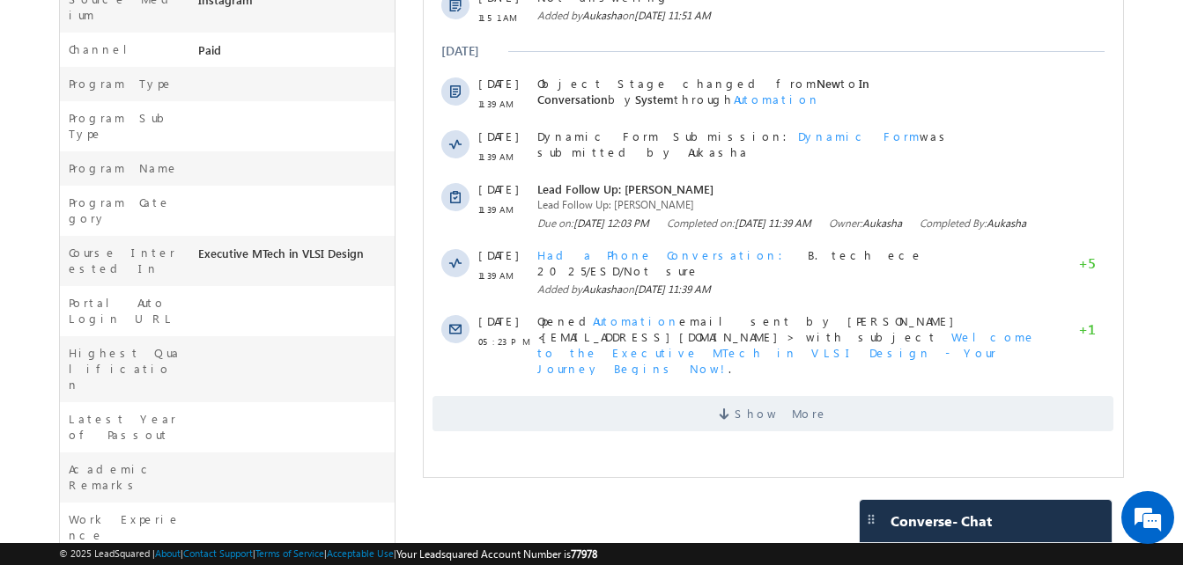
scroll to position [579, 0]
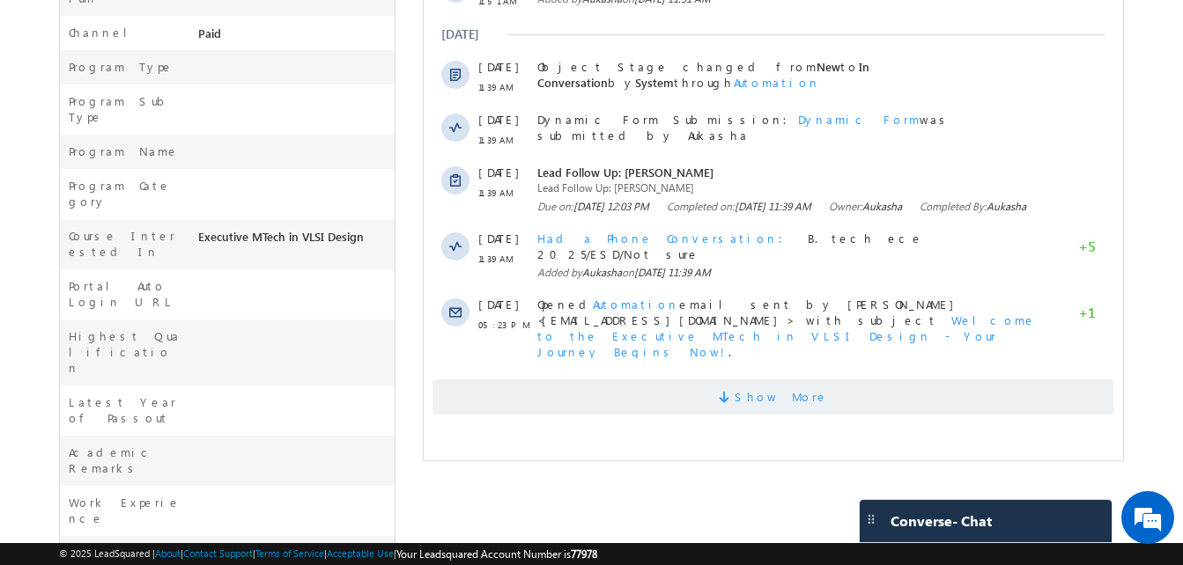
click at [726, 400] on span "Show More" at bounding box center [772, 397] width 681 height 35
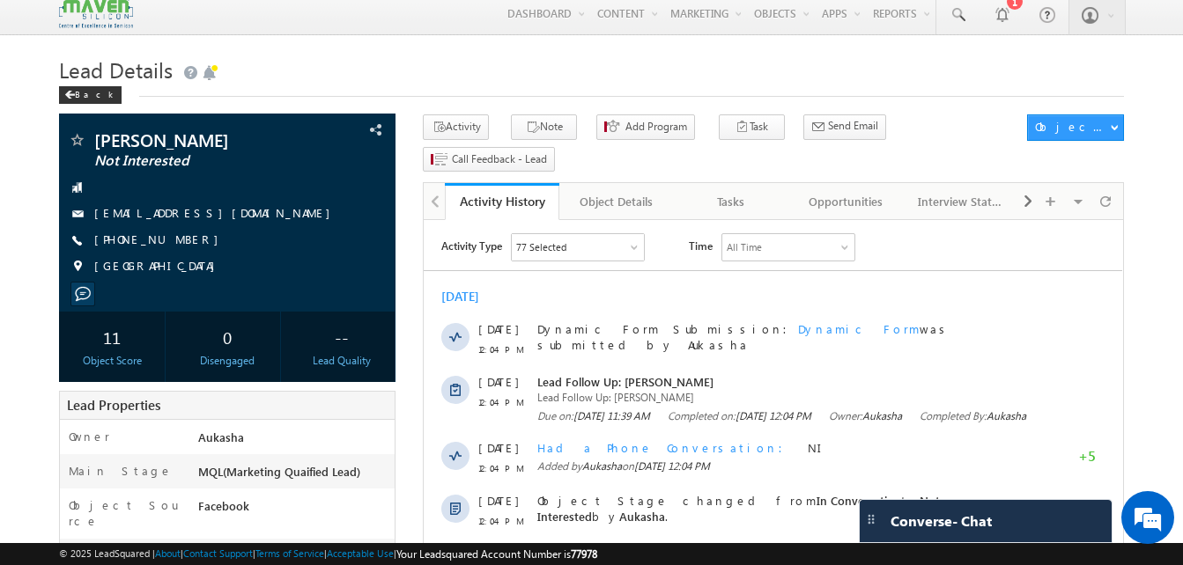
scroll to position [0, 0]
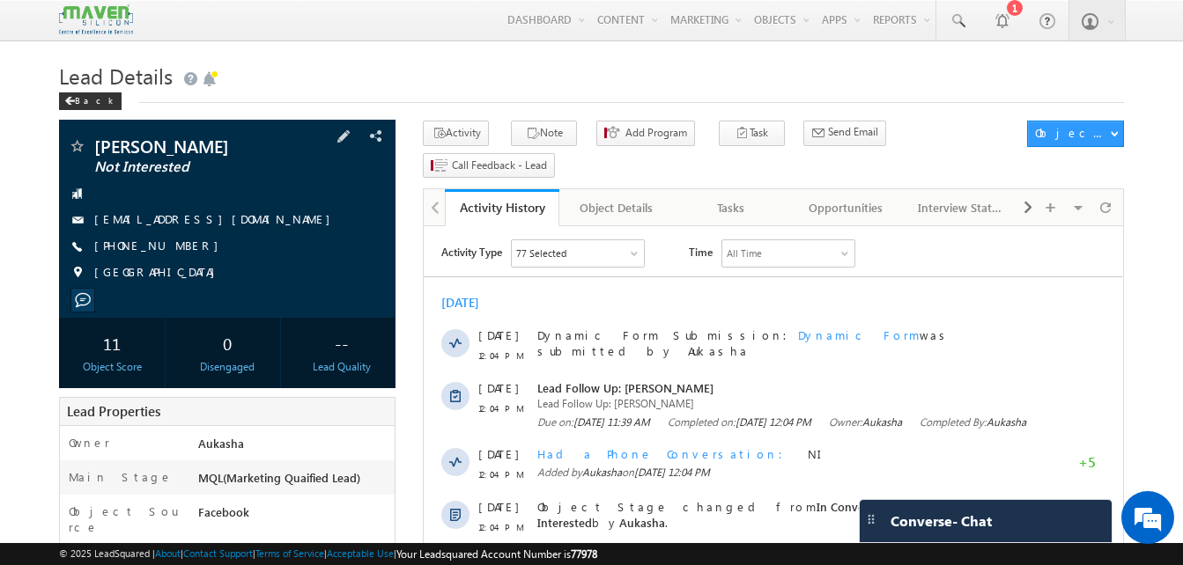
drag, startPoint x: 194, startPoint y: 250, endPoint x: 180, endPoint y: 249, distance: 14.1
click at [180, 249] on div "[PHONE_NUMBER]" at bounding box center [227, 247] width 319 height 18
copy div "[PHONE_NUMBER]"
click at [956, 19] on span at bounding box center [957, 21] width 18 height 18
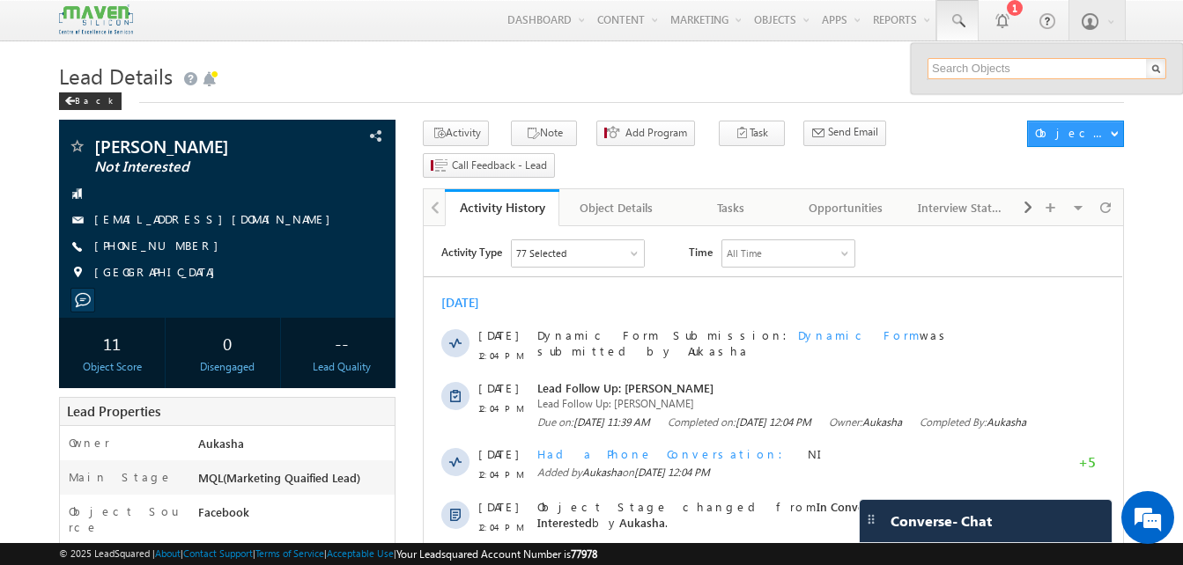
click at [972, 63] on input "text" at bounding box center [1046, 68] width 239 height 21
paste input "9123543731"
paste input "744909171"
click at [776, 107] on div "Lead Details Back" at bounding box center [591, 88] width 1065 height 63
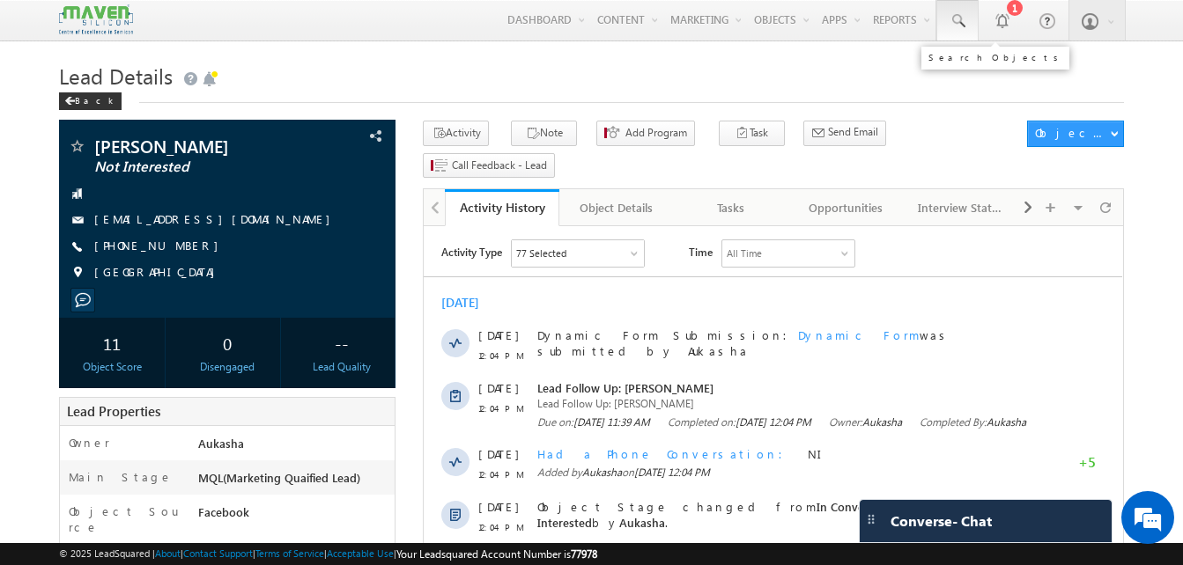
click at [955, 39] on link at bounding box center [957, 20] width 42 height 41
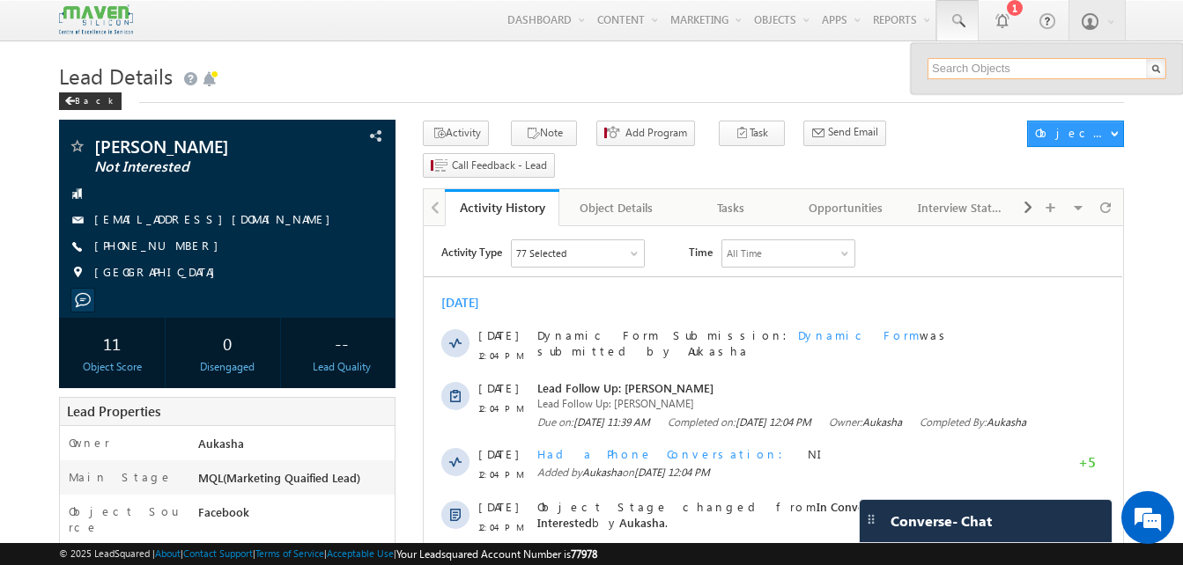
click at [977, 70] on input "text" at bounding box center [1046, 68] width 239 height 21
paste input "9123543731"
paste input "744909171"
type input "7449091711"
